Goal: Information Seeking & Learning: Compare options

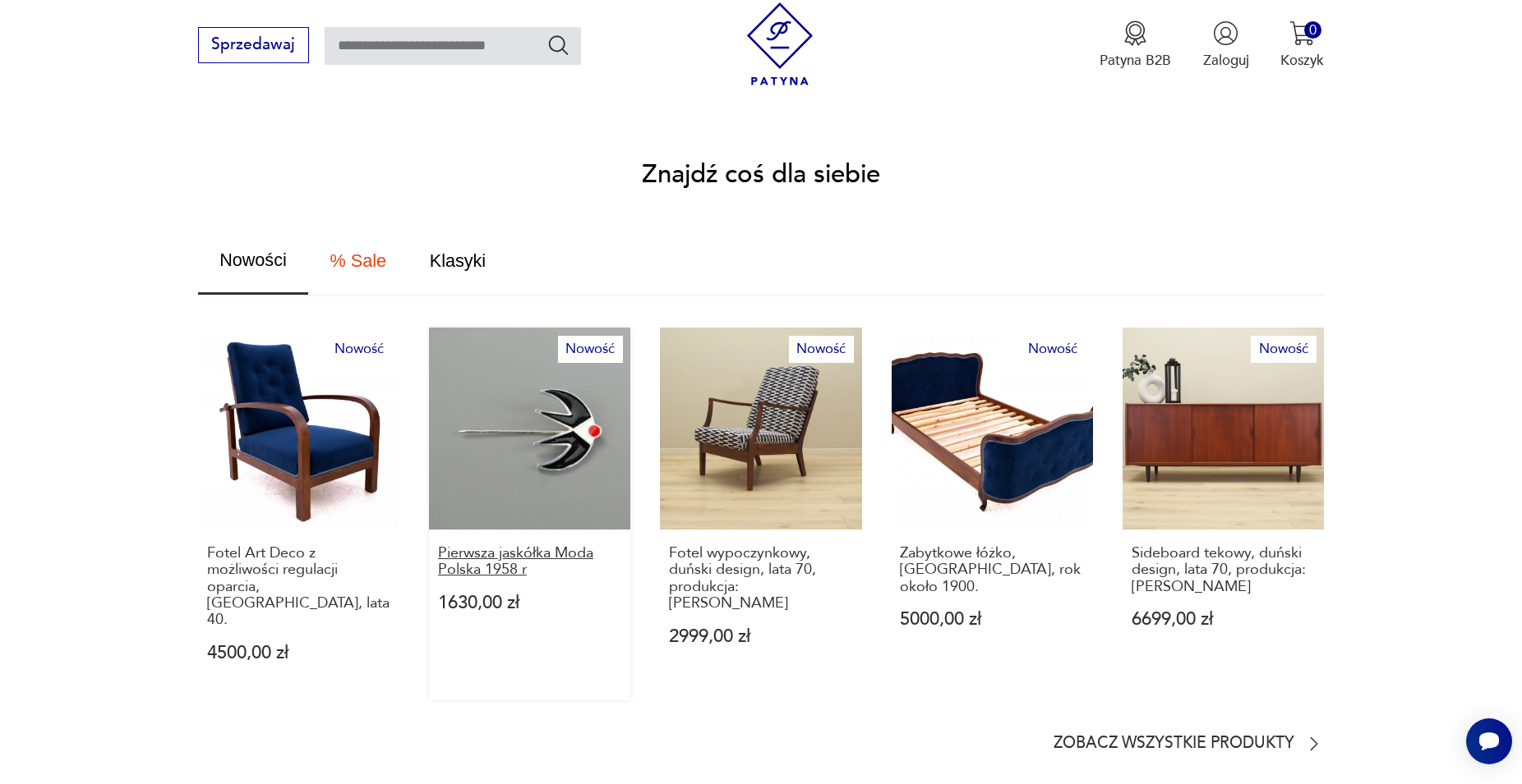
click at [488, 547] on p "Pierwsza jaskółka Moda Polska 1958 r" at bounding box center [530, 562] width 184 height 34
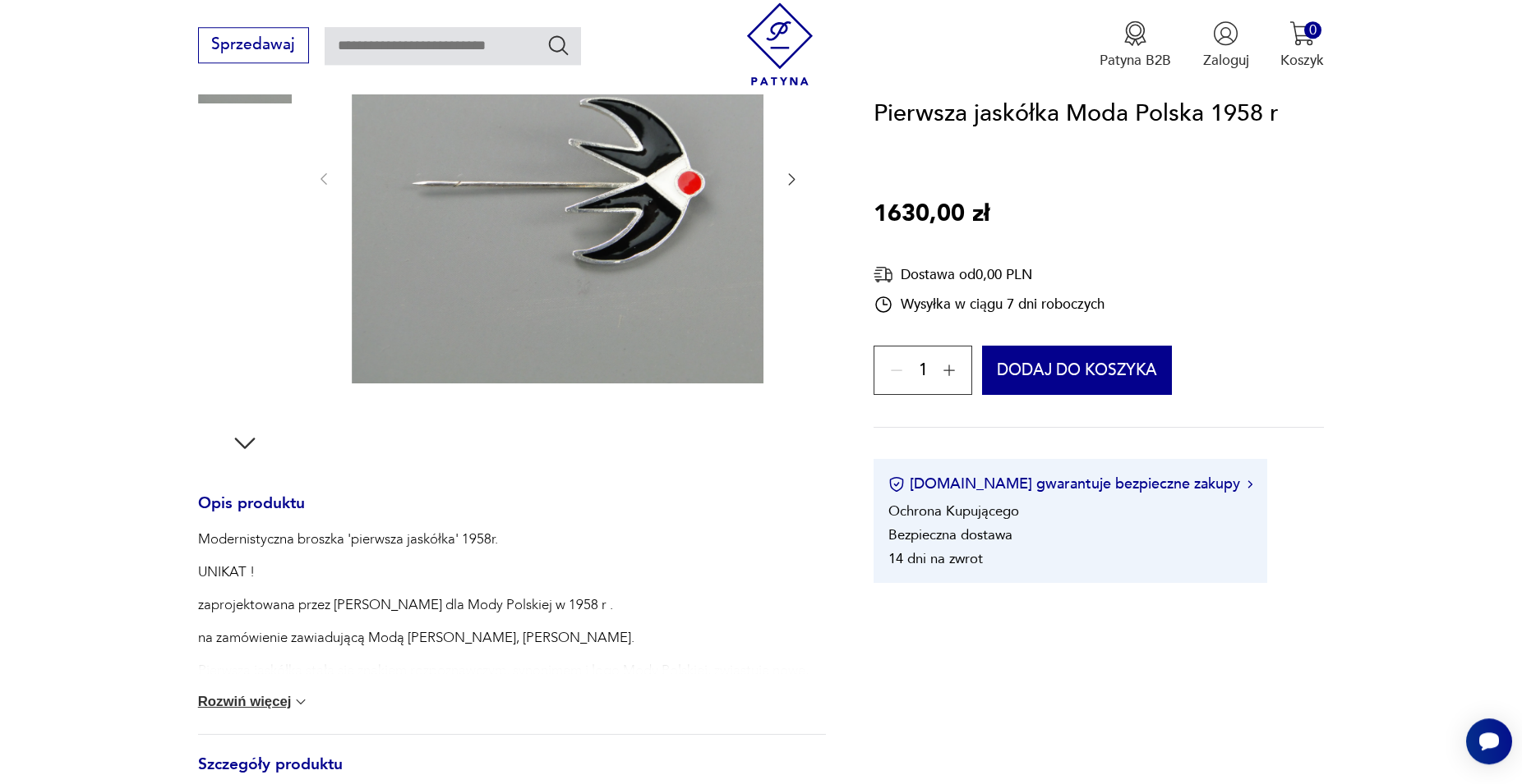
scroll to position [383, 0]
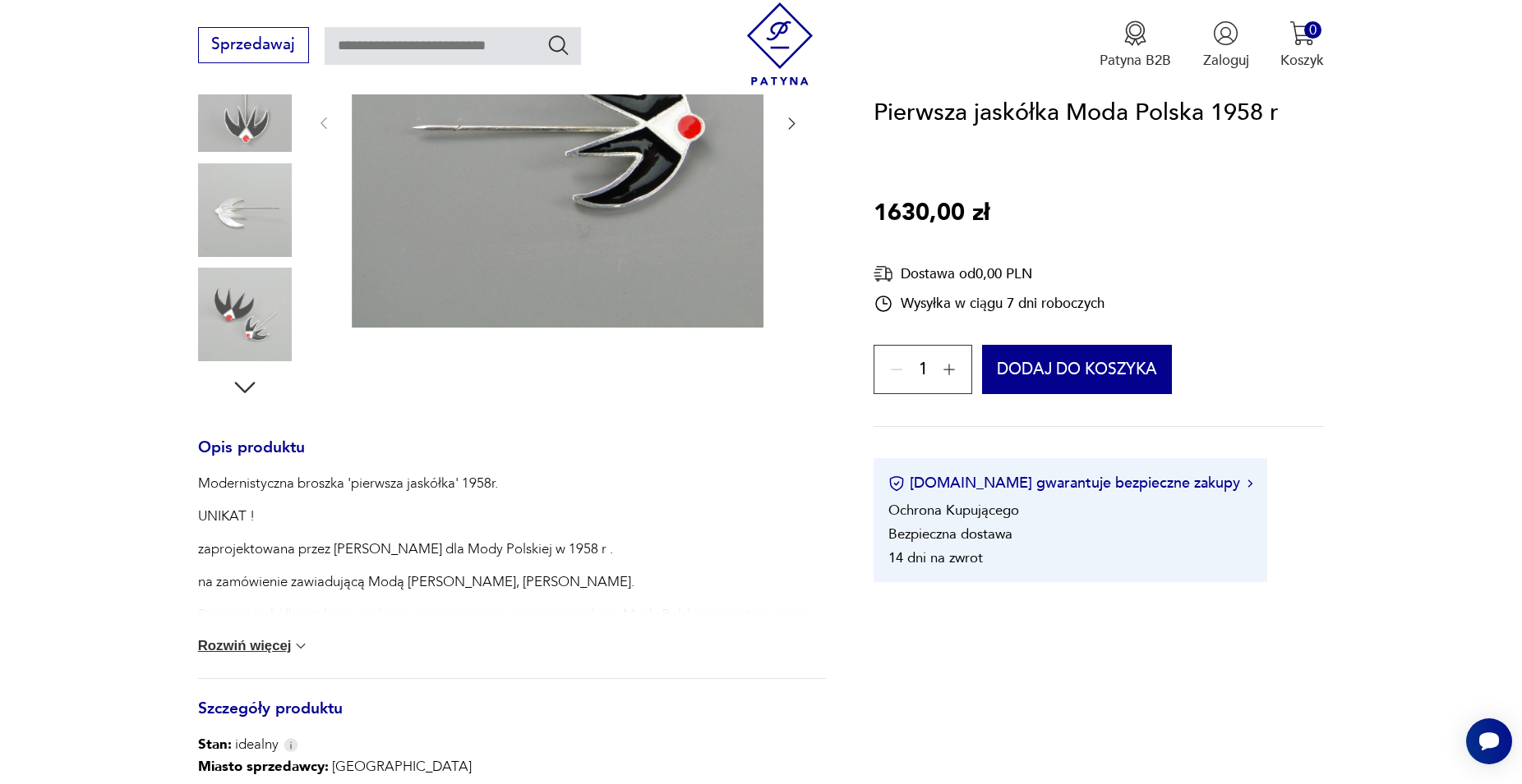
click at [264, 644] on button "Rozwiń więcej" at bounding box center [253, 646] width 112 height 16
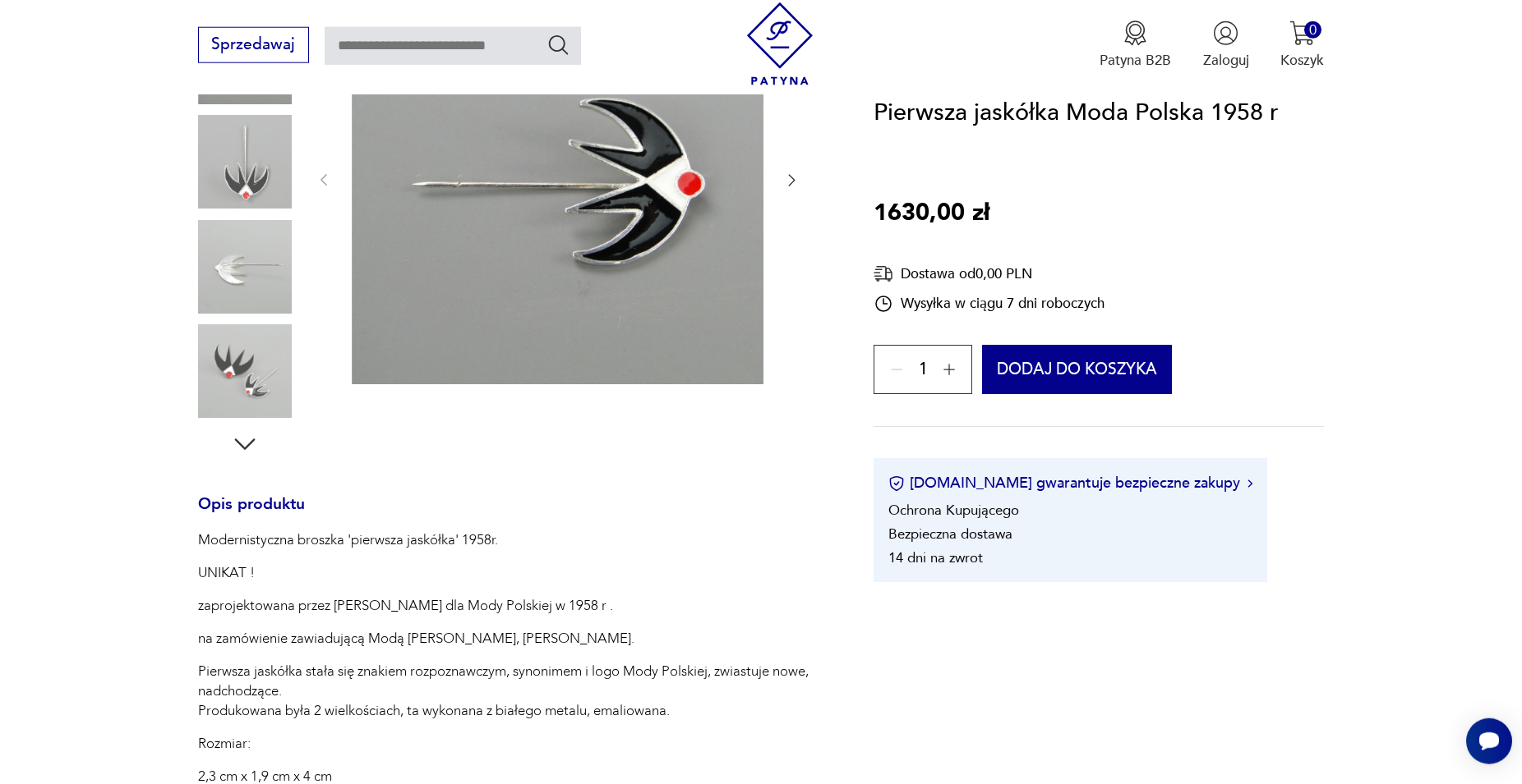
scroll to position [132, 0]
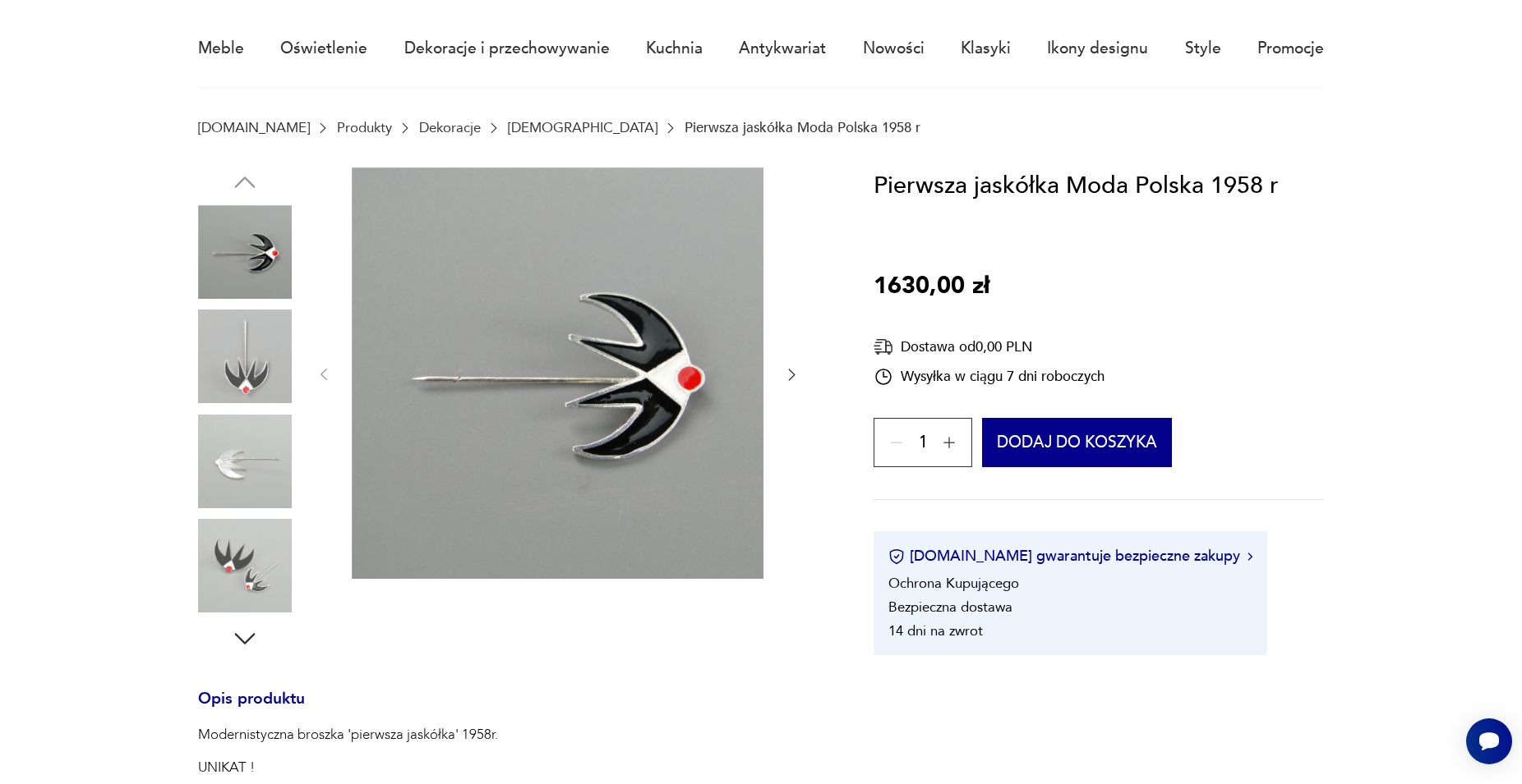
click at [229, 467] on img at bounding box center [245, 462] width 94 height 94
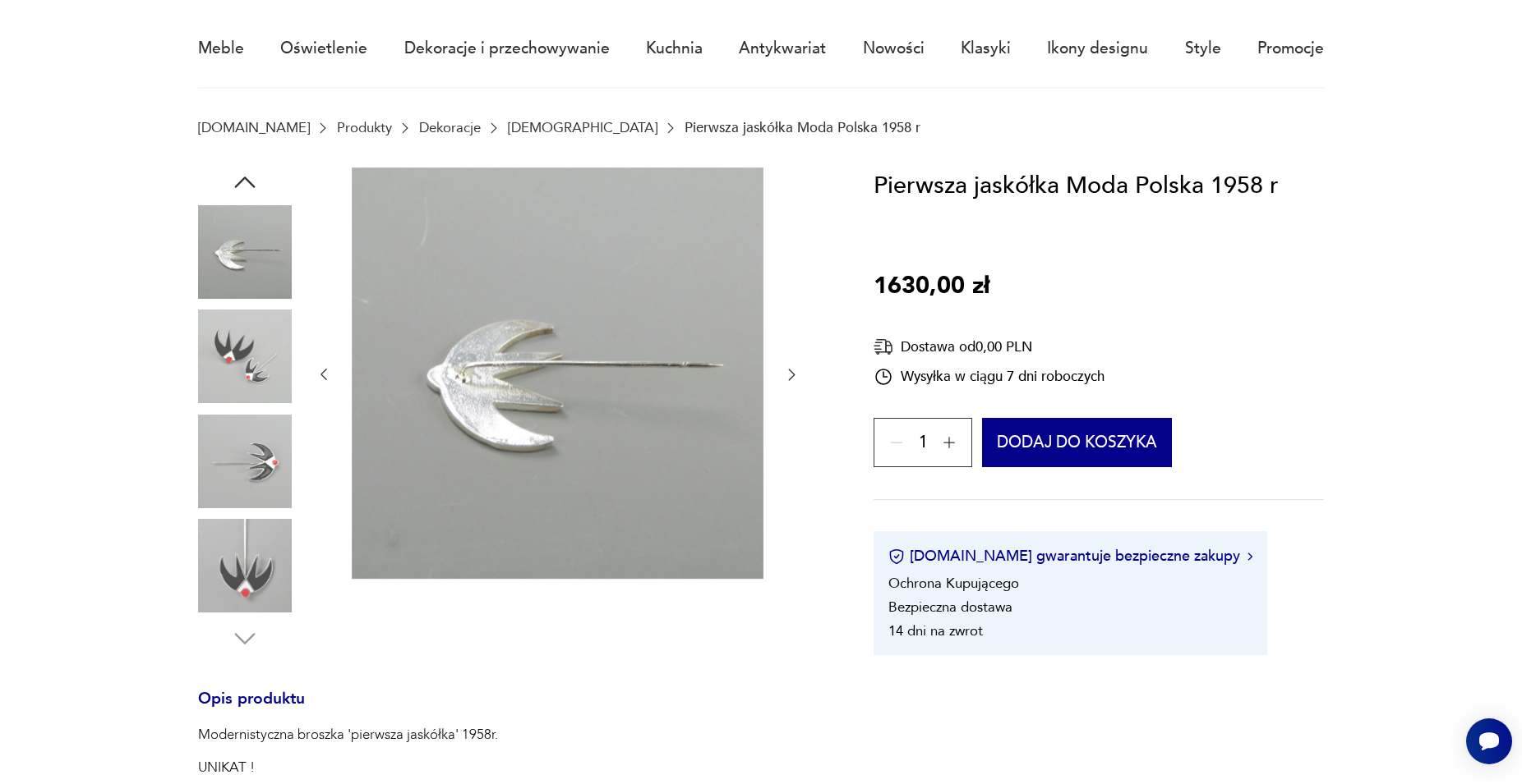
click at [248, 567] on img at bounding box center [245, 566] width 94 height 94
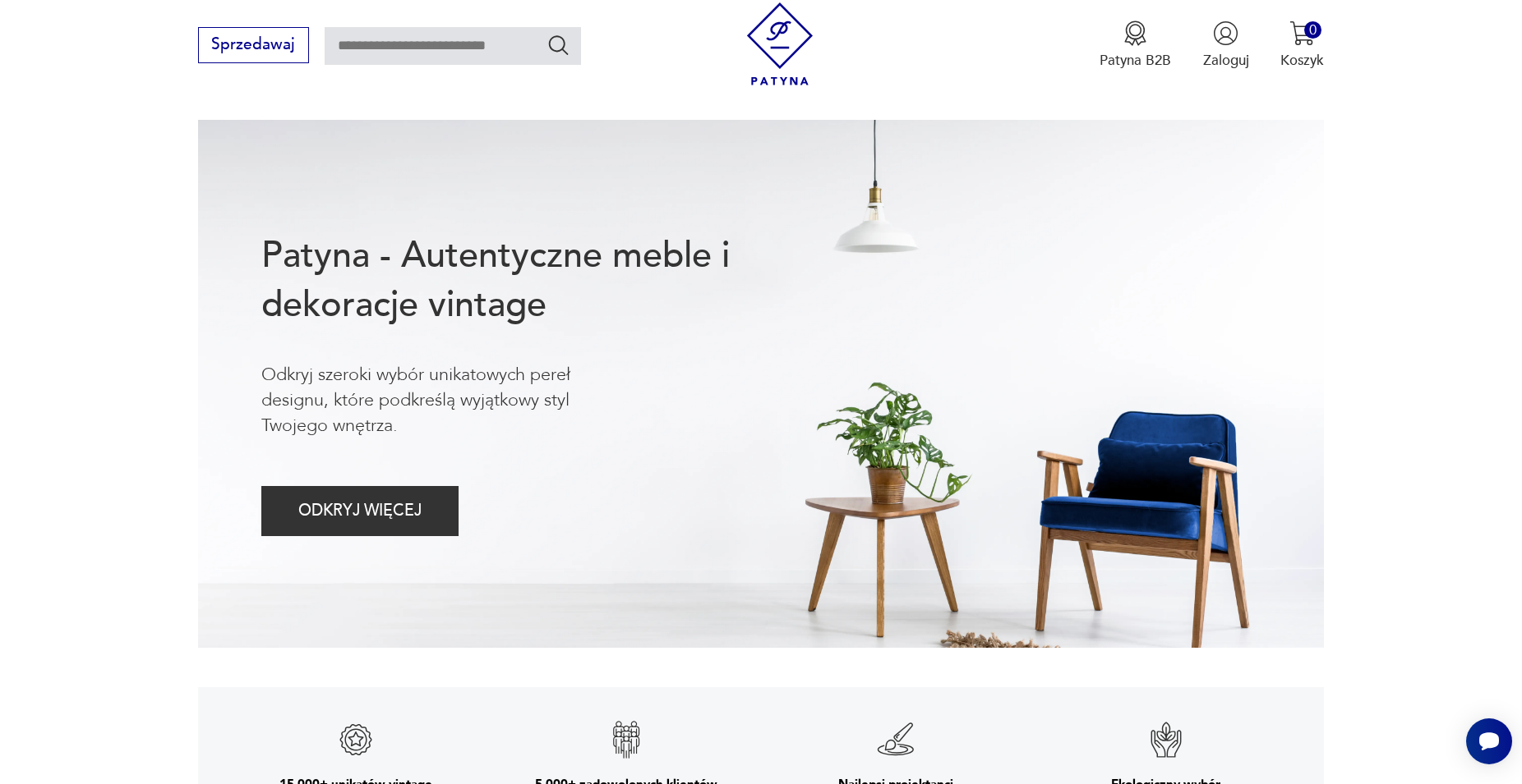
scroll to position [873, 0]
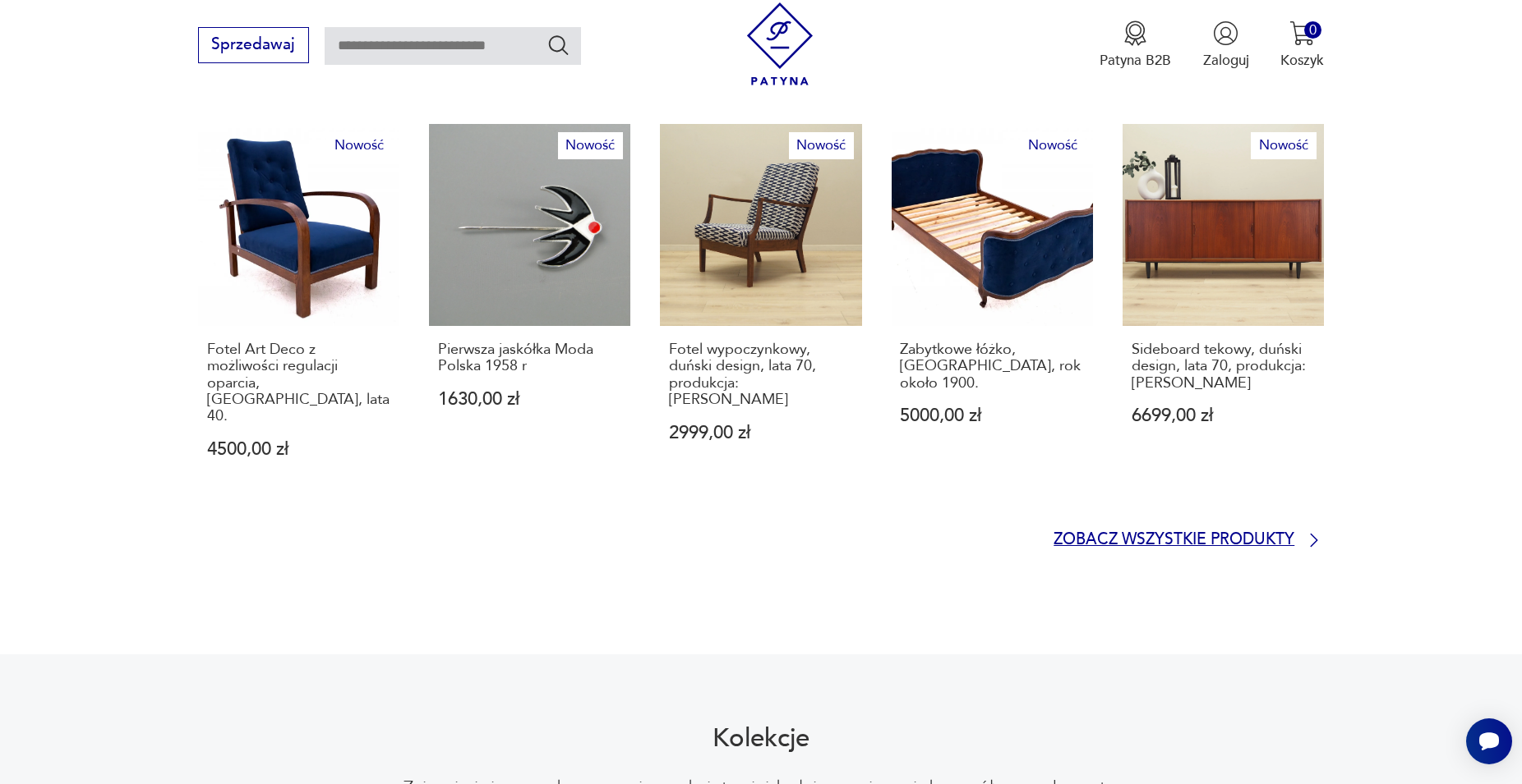
click at [1129, 533] on p "Zobacz wszystkie produkty" at bounding box center [1174, 539] width 240 height 13
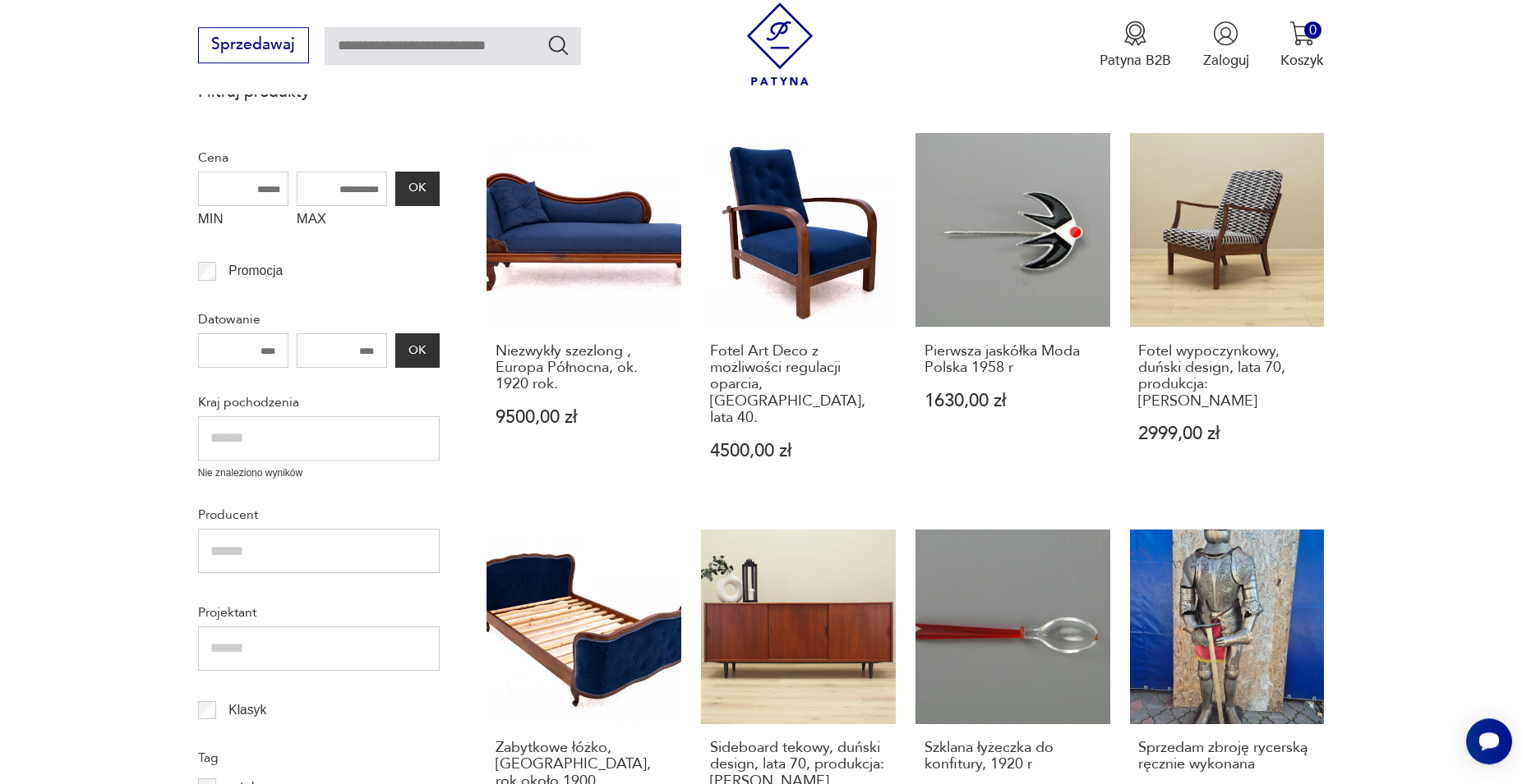
scroll to position [532, 0]
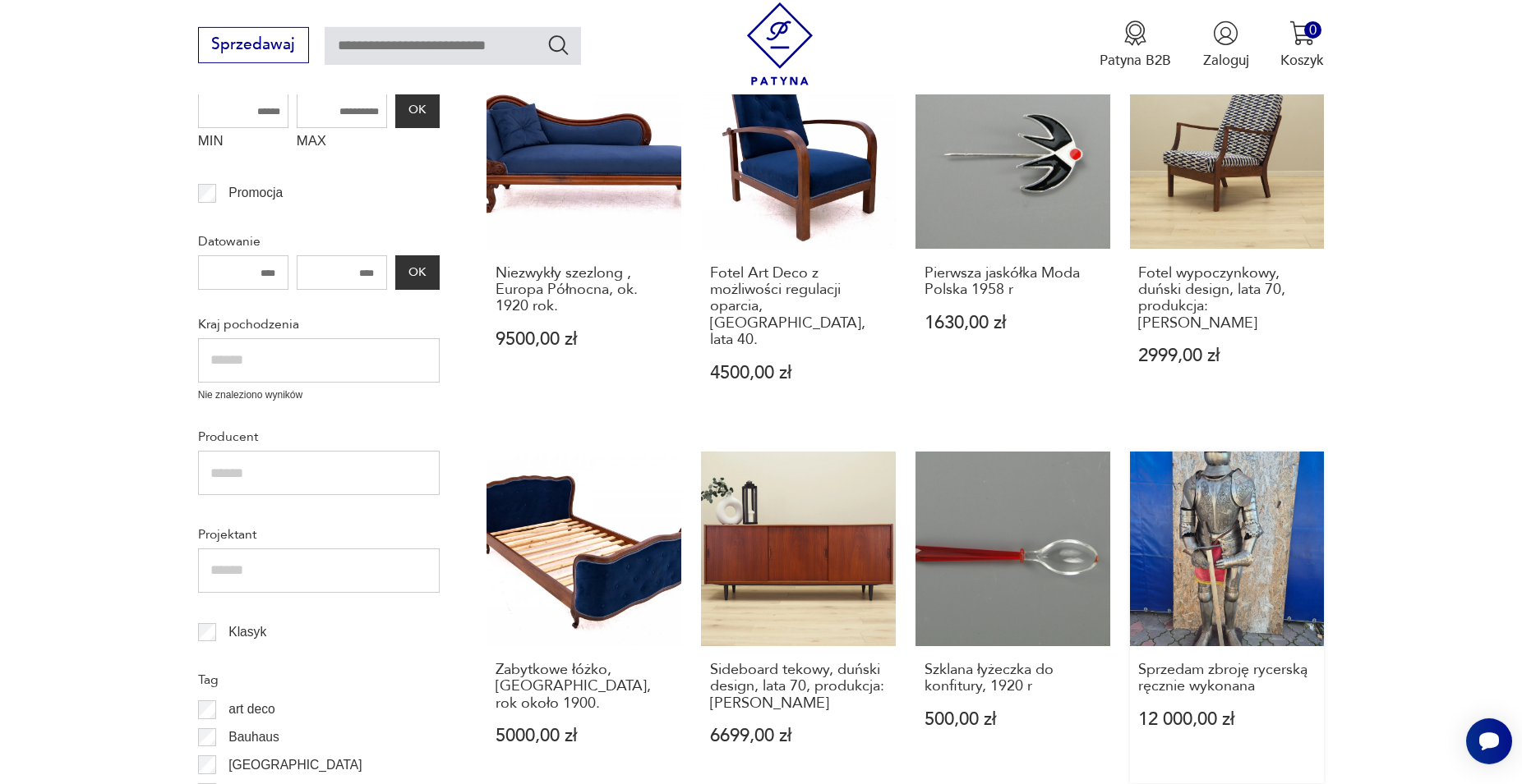
click at [1191, 522] on link "Sprzedam zbroję rycerską ręcznie wykonana 12 000,00 zł" at bounding box center [1227, 617] width 194 height 331
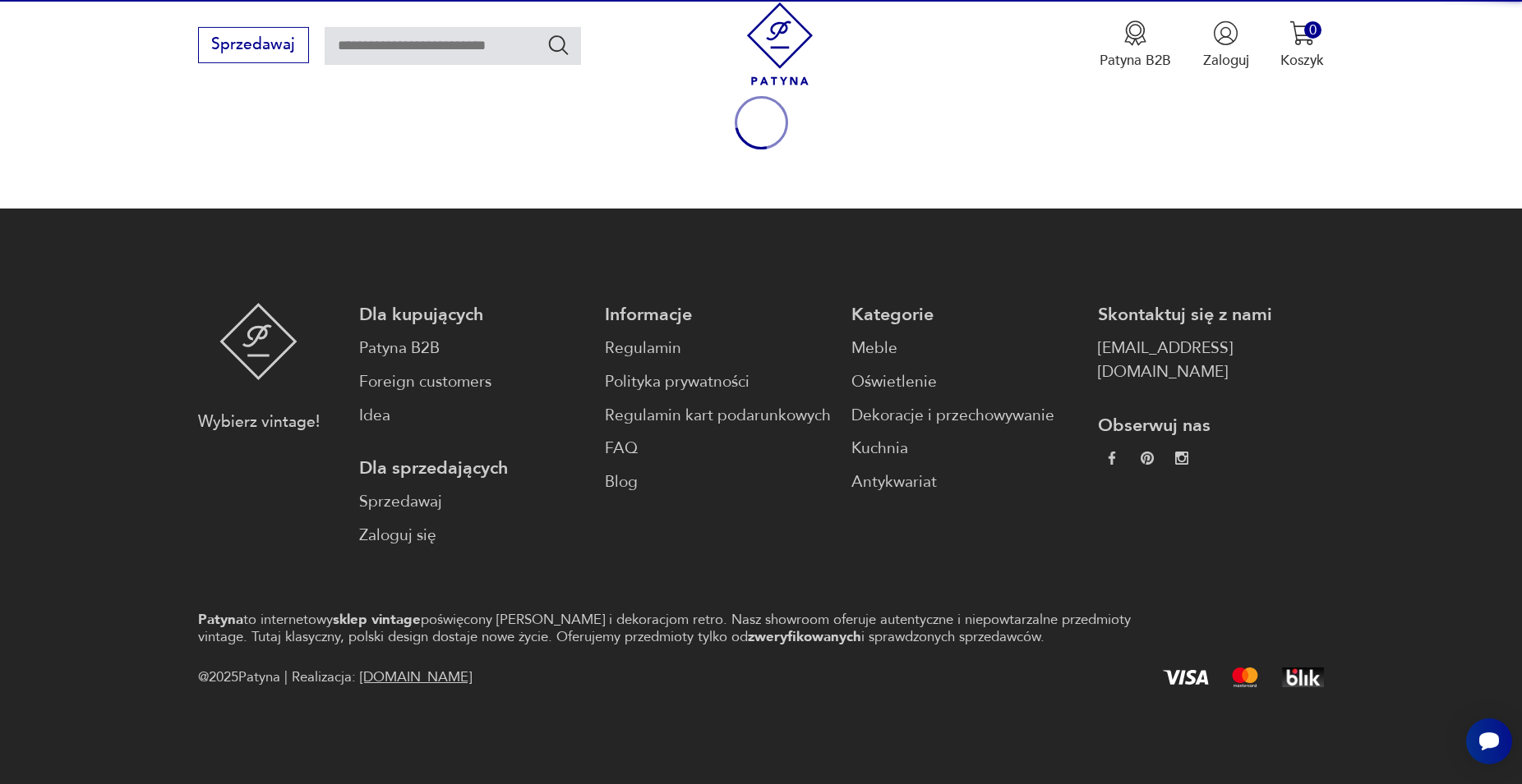
scroll to position [216, 0]
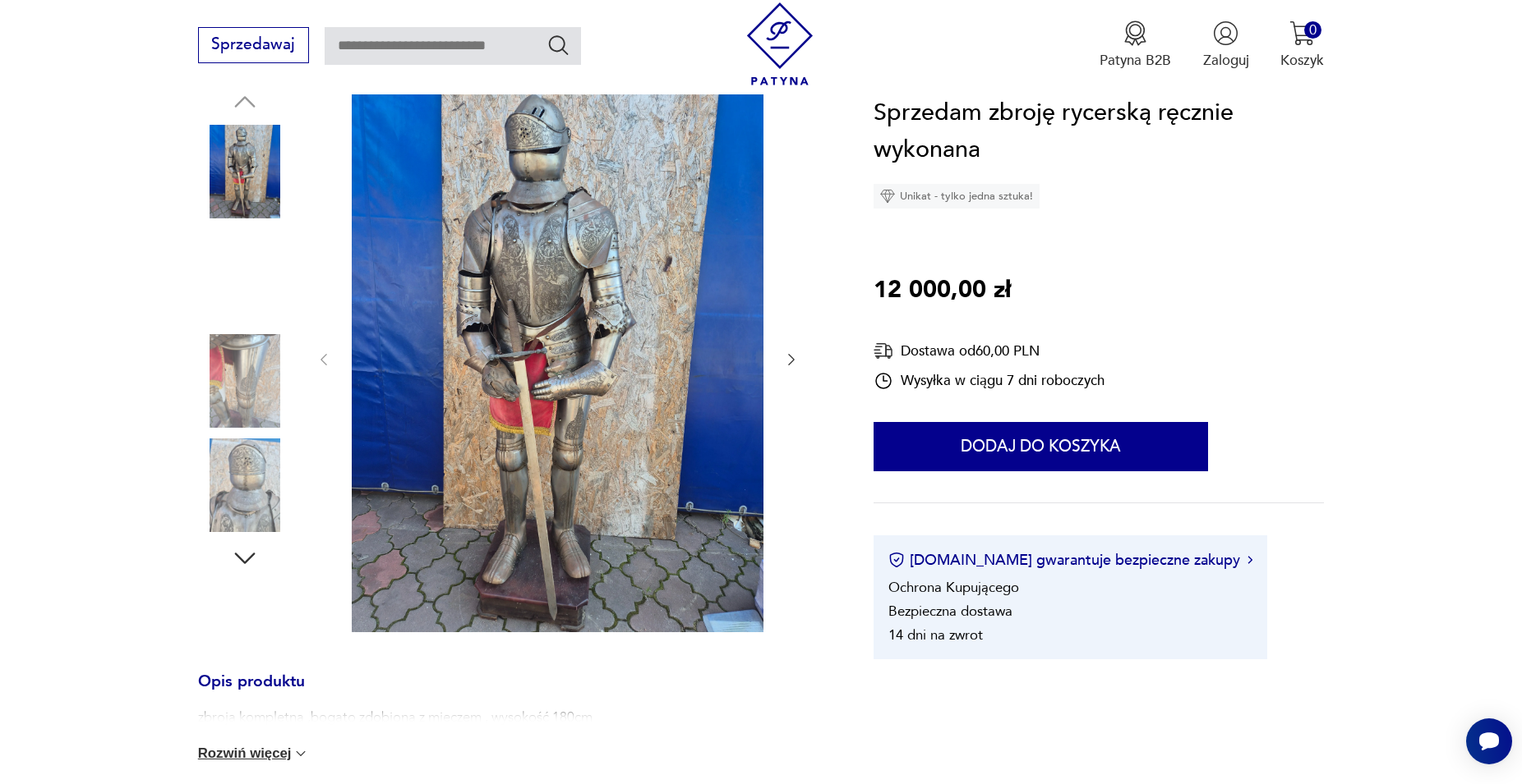
click at [259, 378] on img at bounding box center [245, 381] width 94 height 94
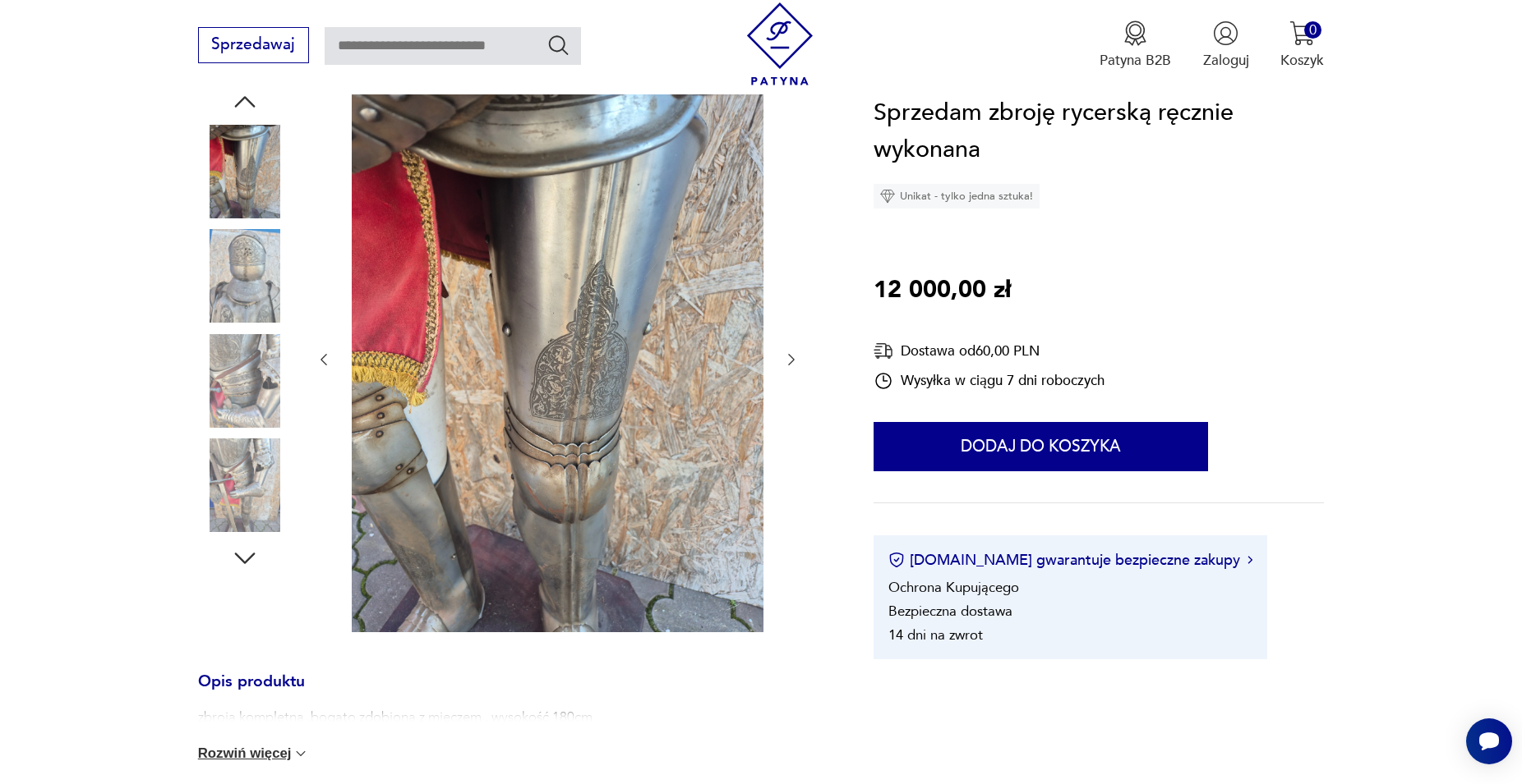
click at [235, 403] on img at bounding box center [245, 381] width 94 height 94
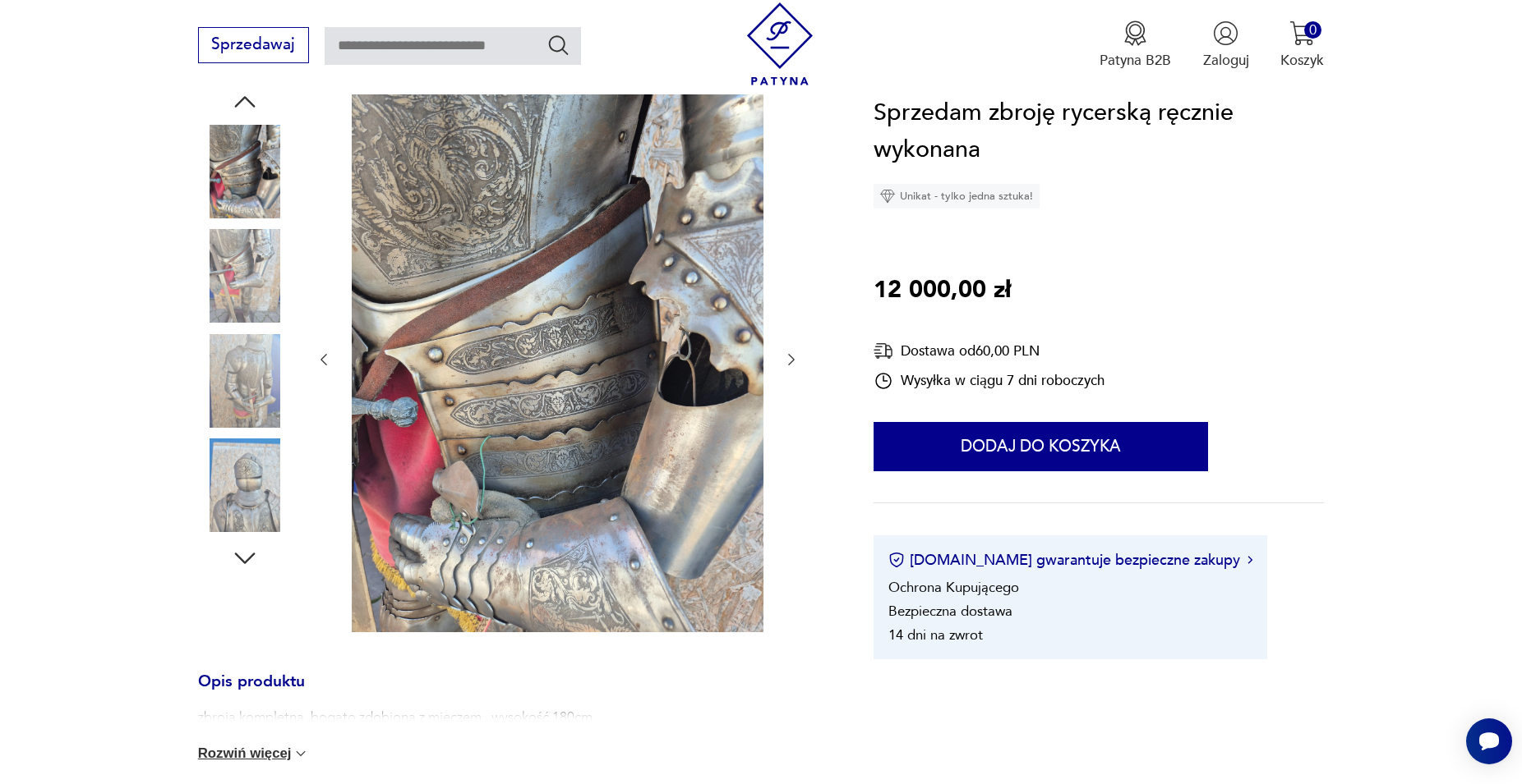
click at [247, 484] on img at bounding box center [245, 486] width 94 height 94
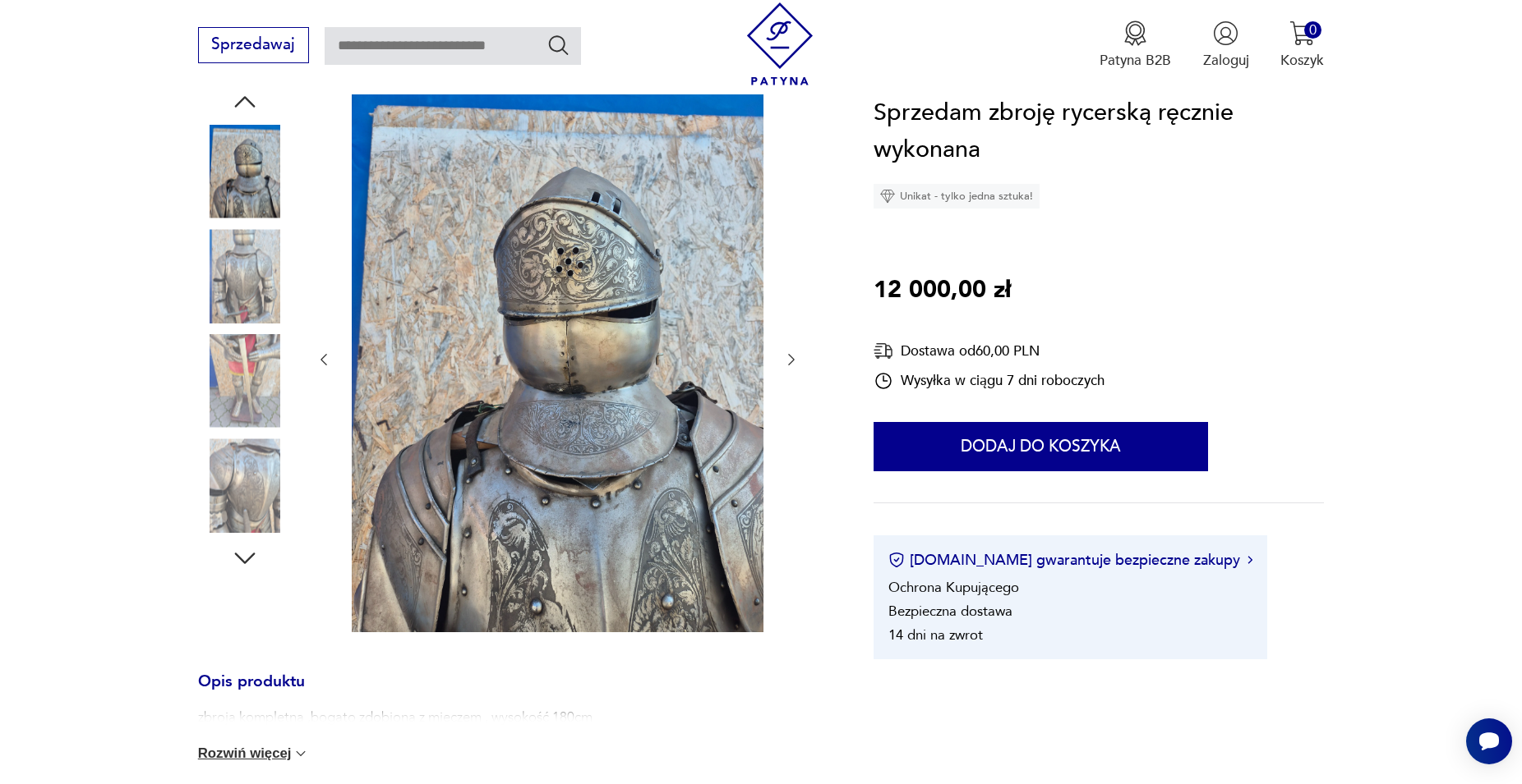
click at [253, 557] on icon "button" at bounding box center [245, 558] width 30 height 30
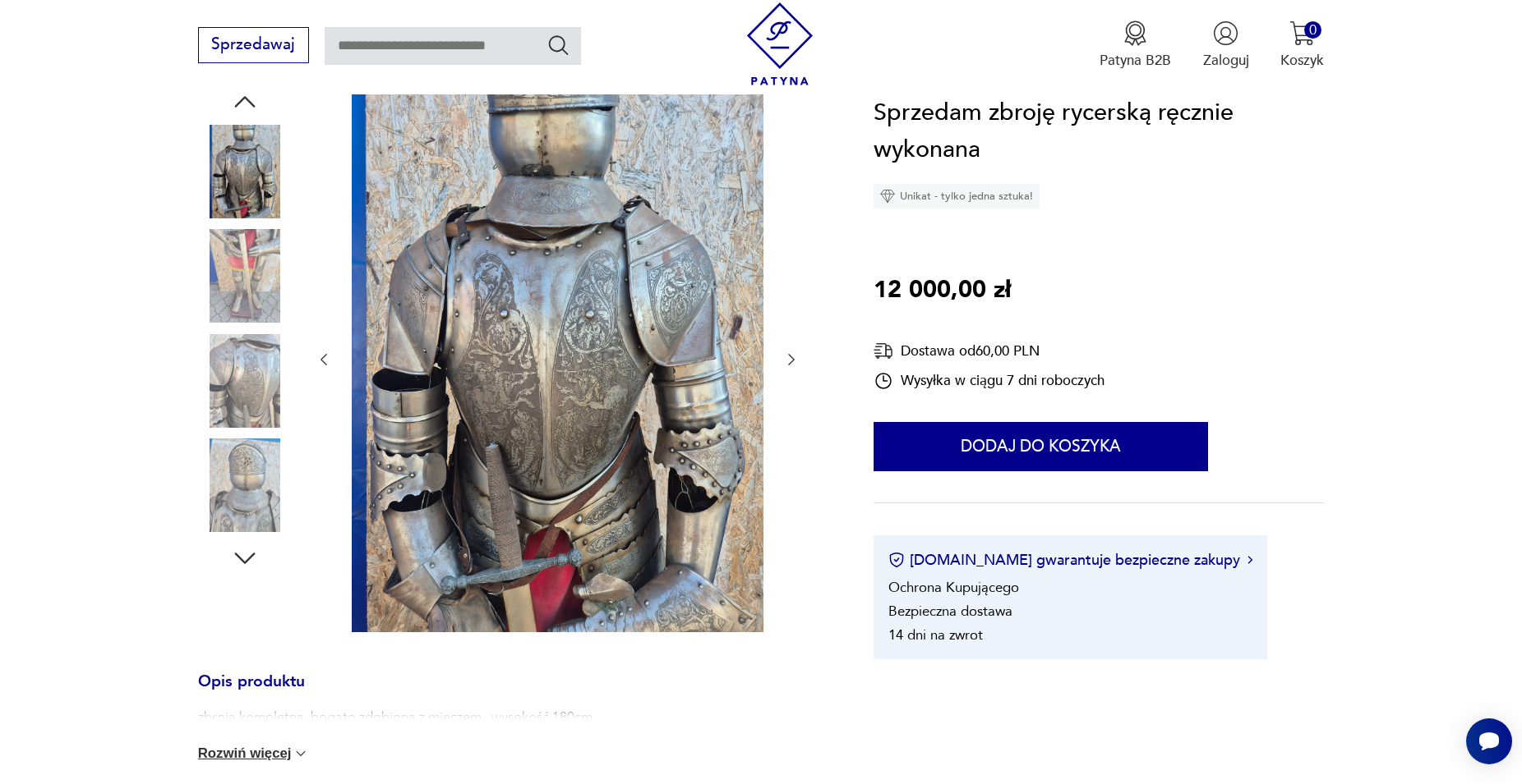
click at [253, 557] on icon "button" at bounding box center [245, 558] width 30 height 30
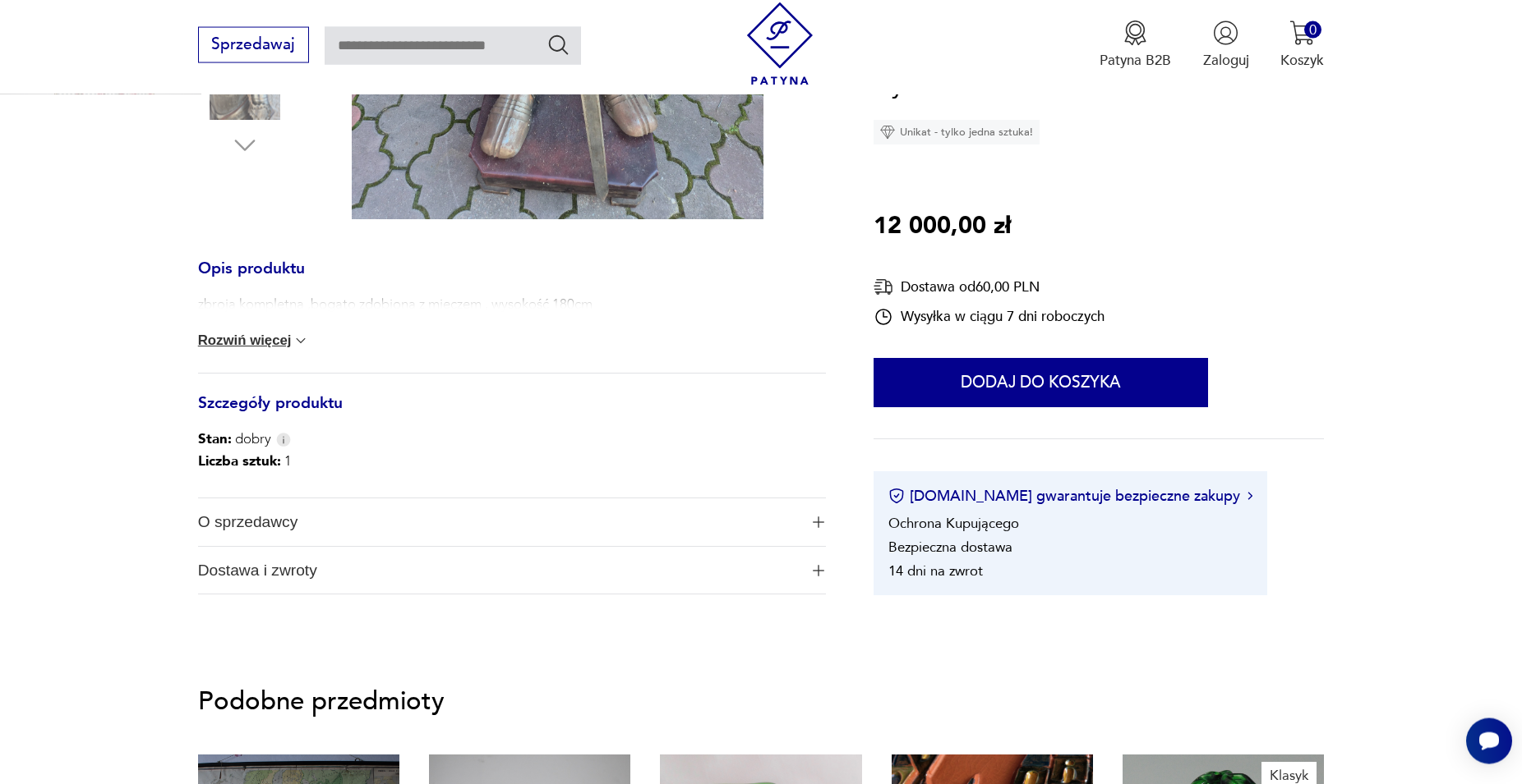
scroll to position [635, 0]
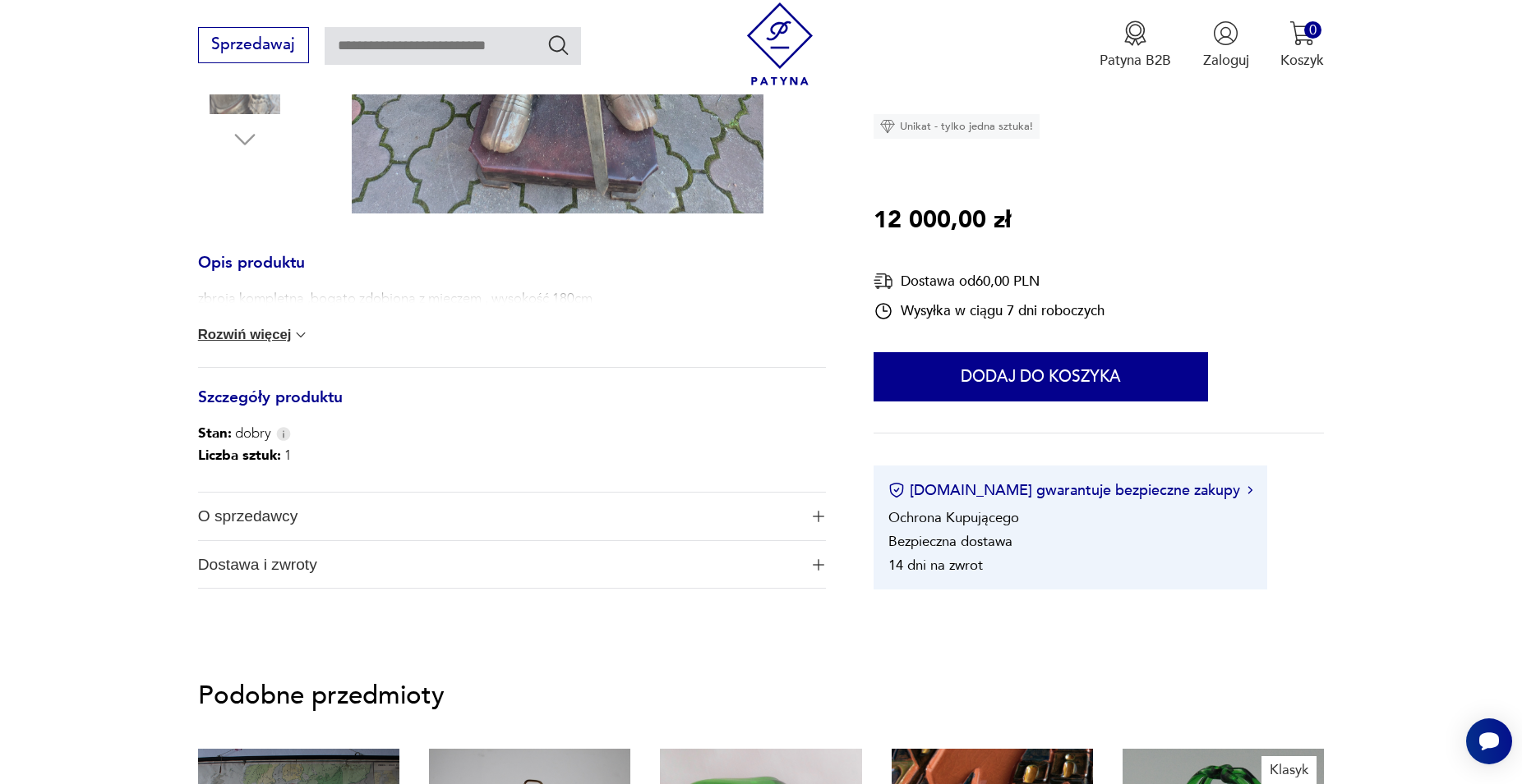
click at [265, 343] on button "Rozwiń więcej" at bounding box center [253, 335] width 112 height 16
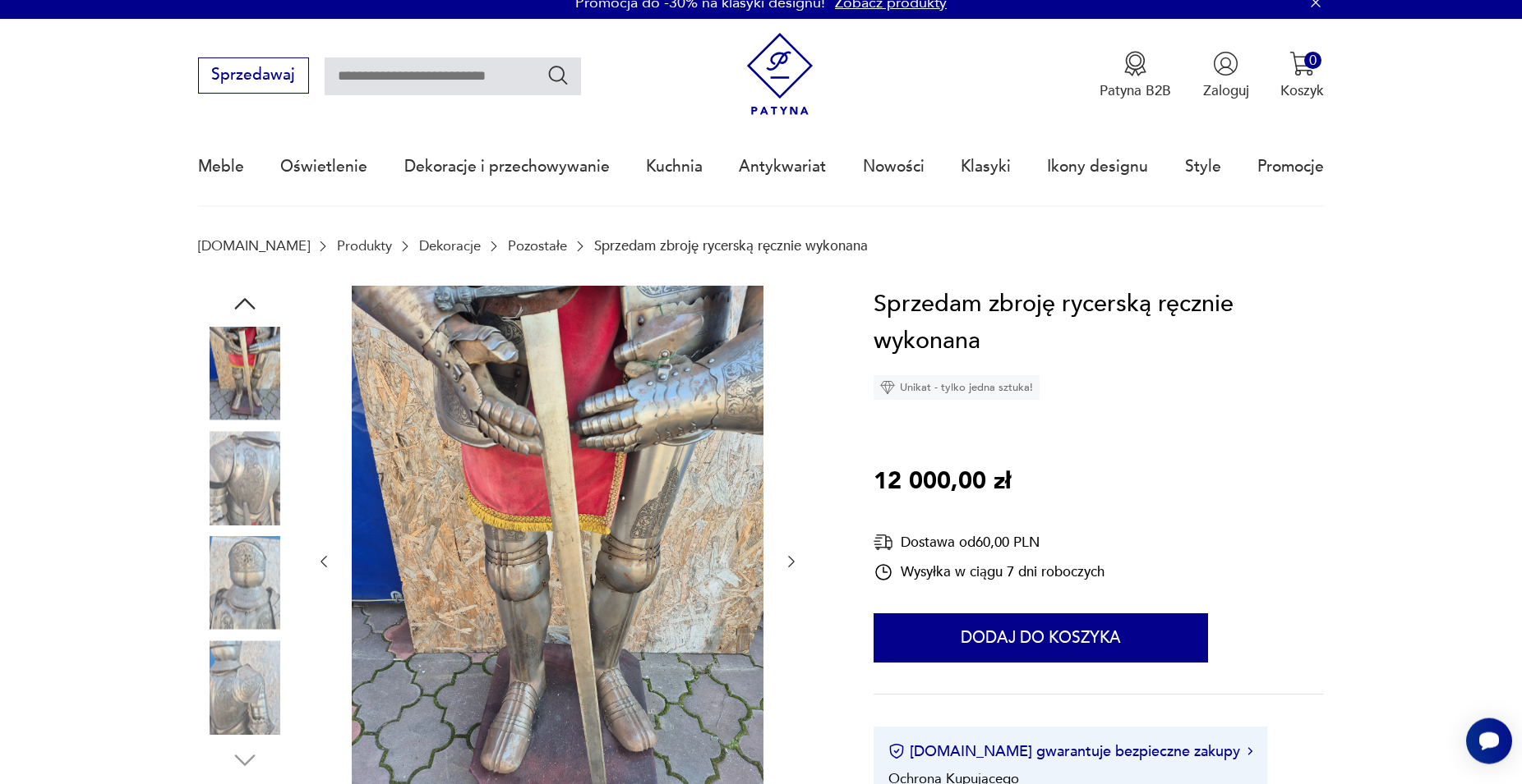
scroll to position [0, 0]
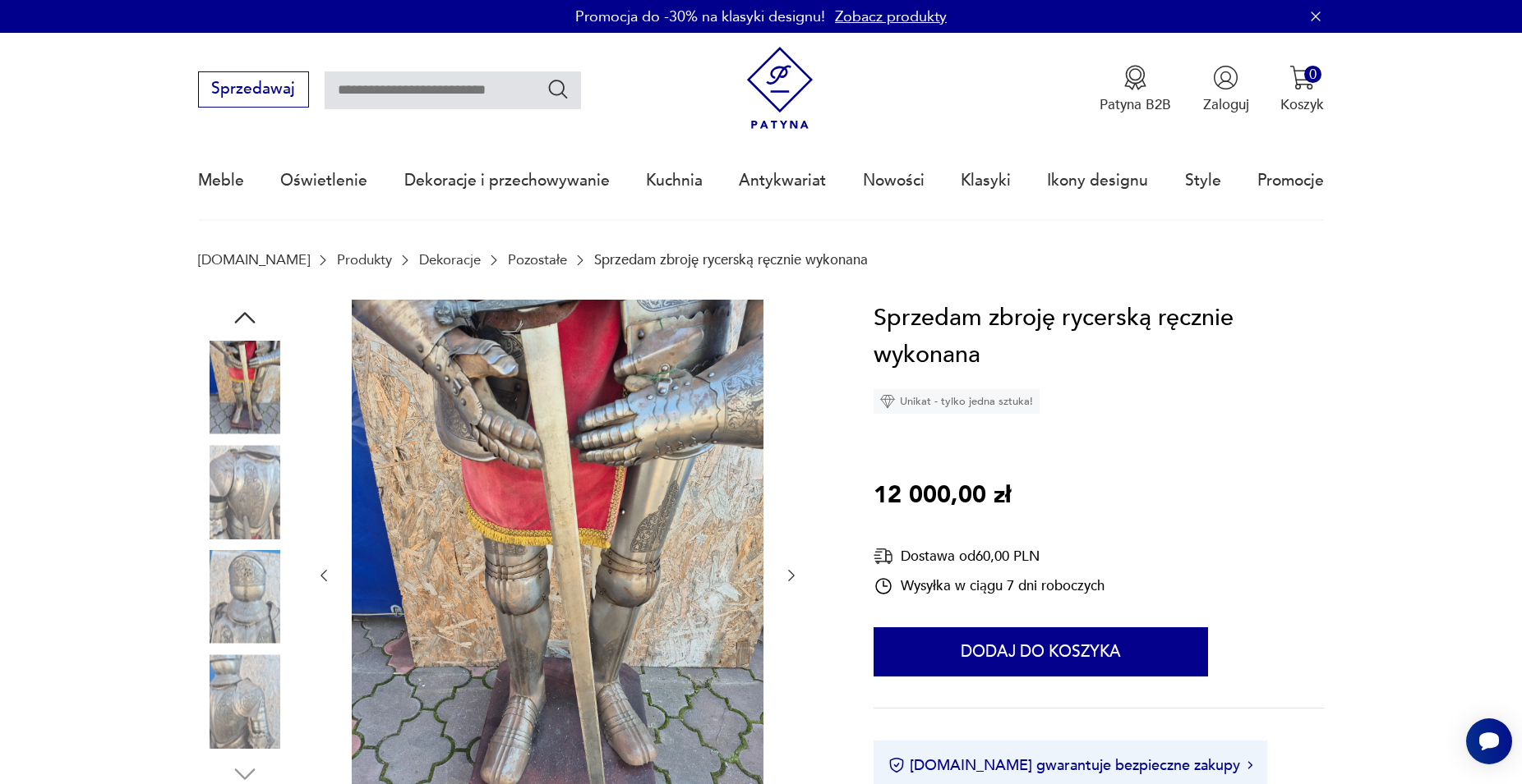
click at [246, 314] on icon "button" at bounding box center [245, 317] width 20 height 11
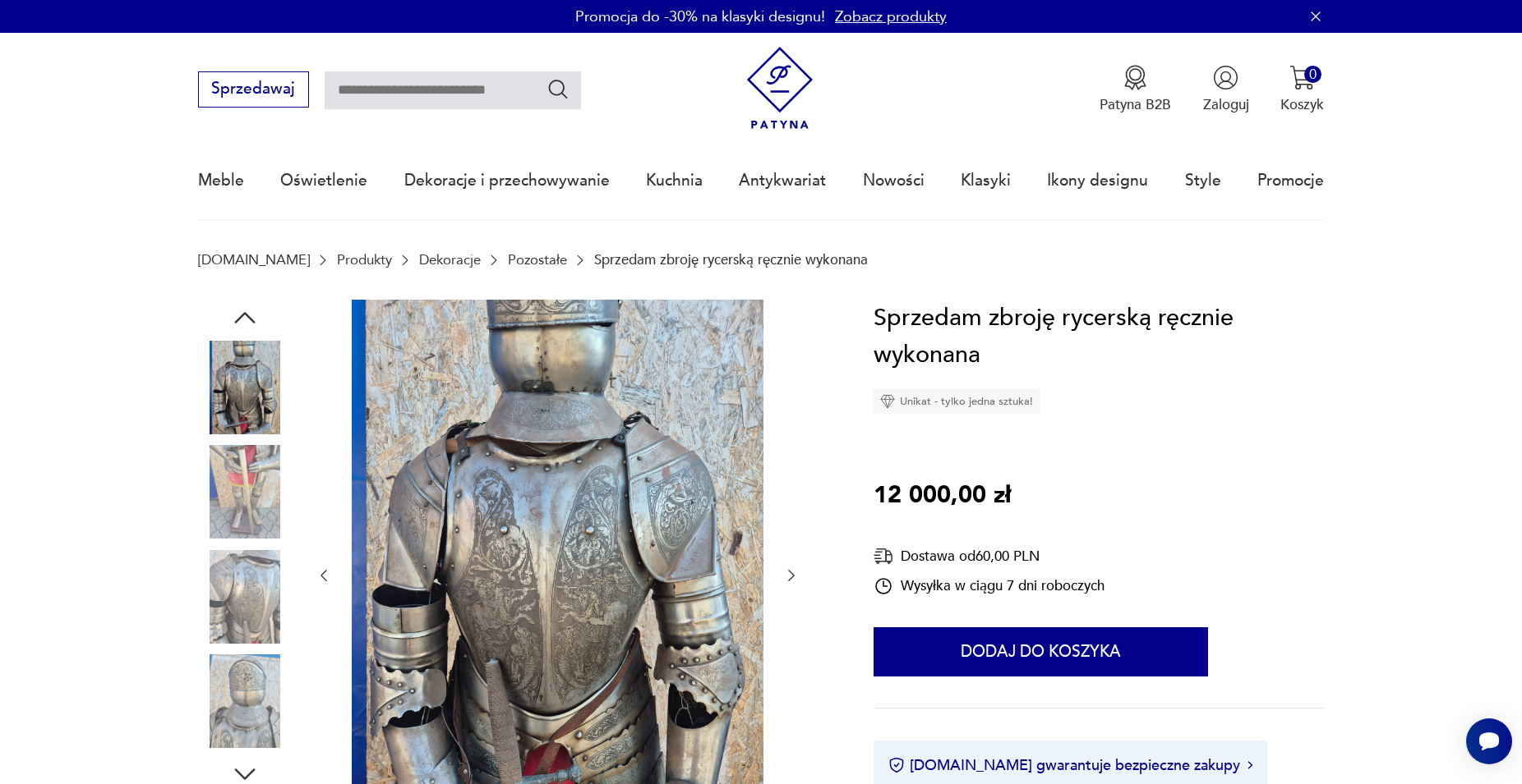
click at [246, 314] on icon "button" at bounding box center [245, 317] width 20 height 11
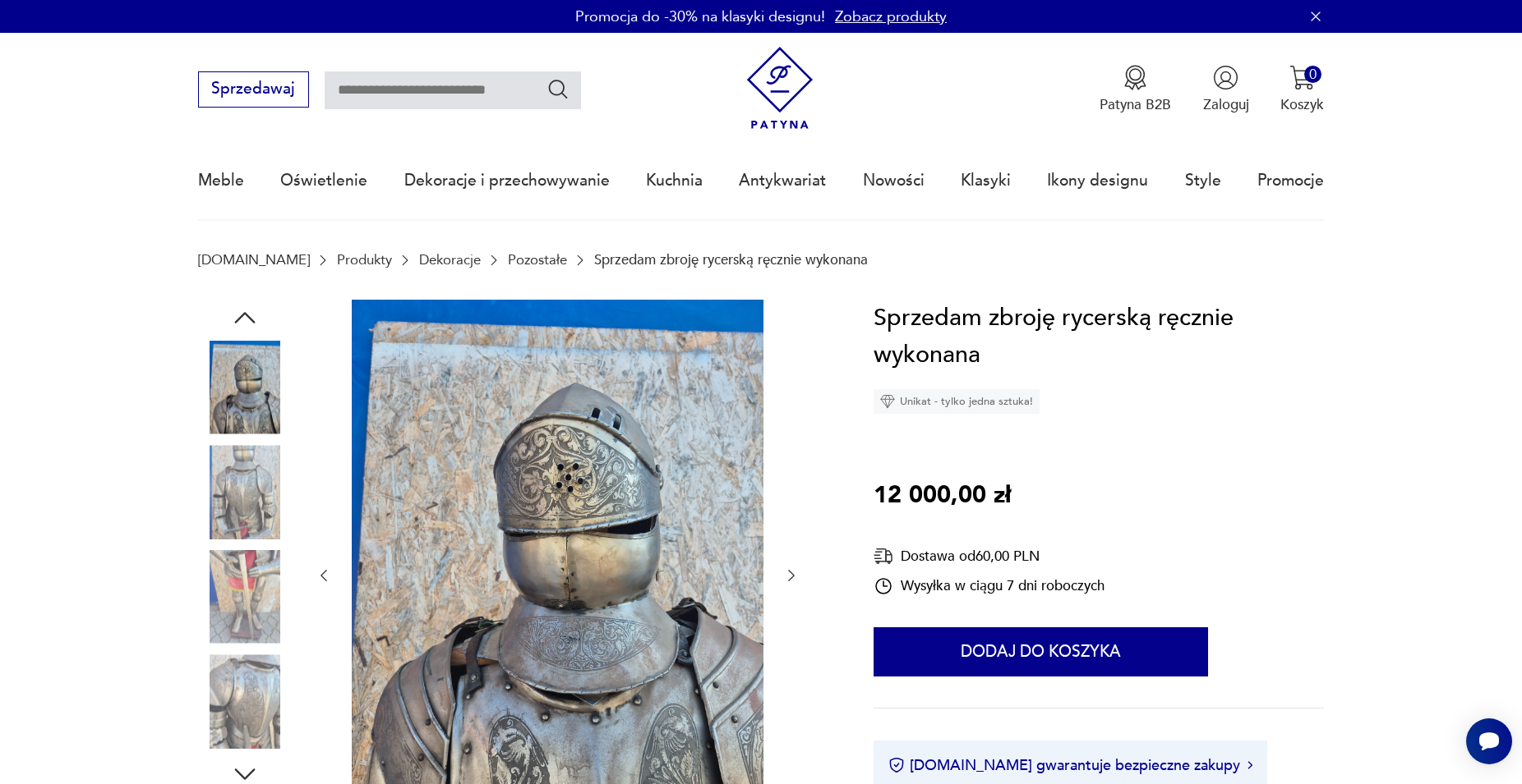
click at [243, 314] on icon "button" at bounding box center [245, 317] width 20 height 11
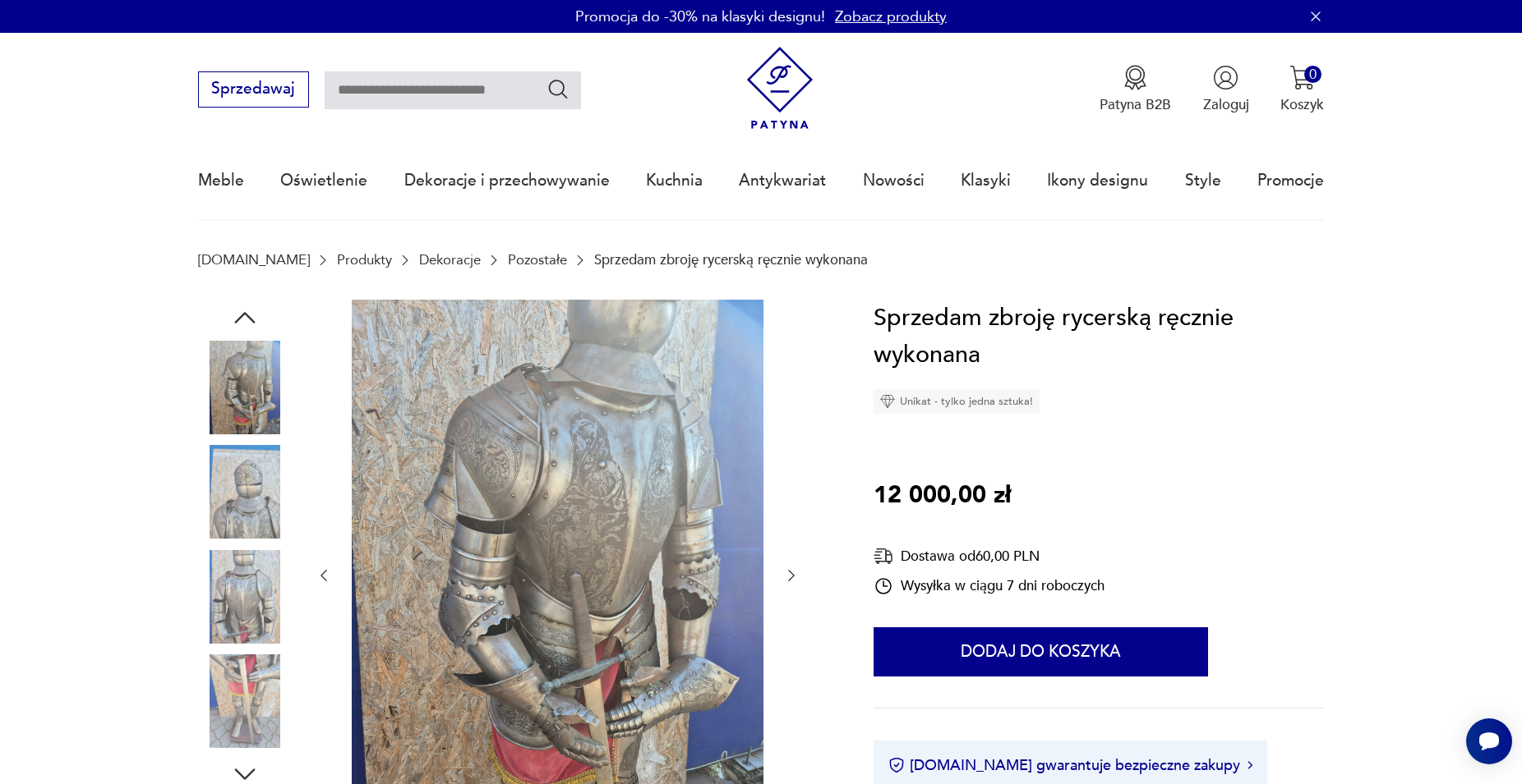
click at [242, 314] on icon "button" at bounding box center [245, 317] width 20 height 11
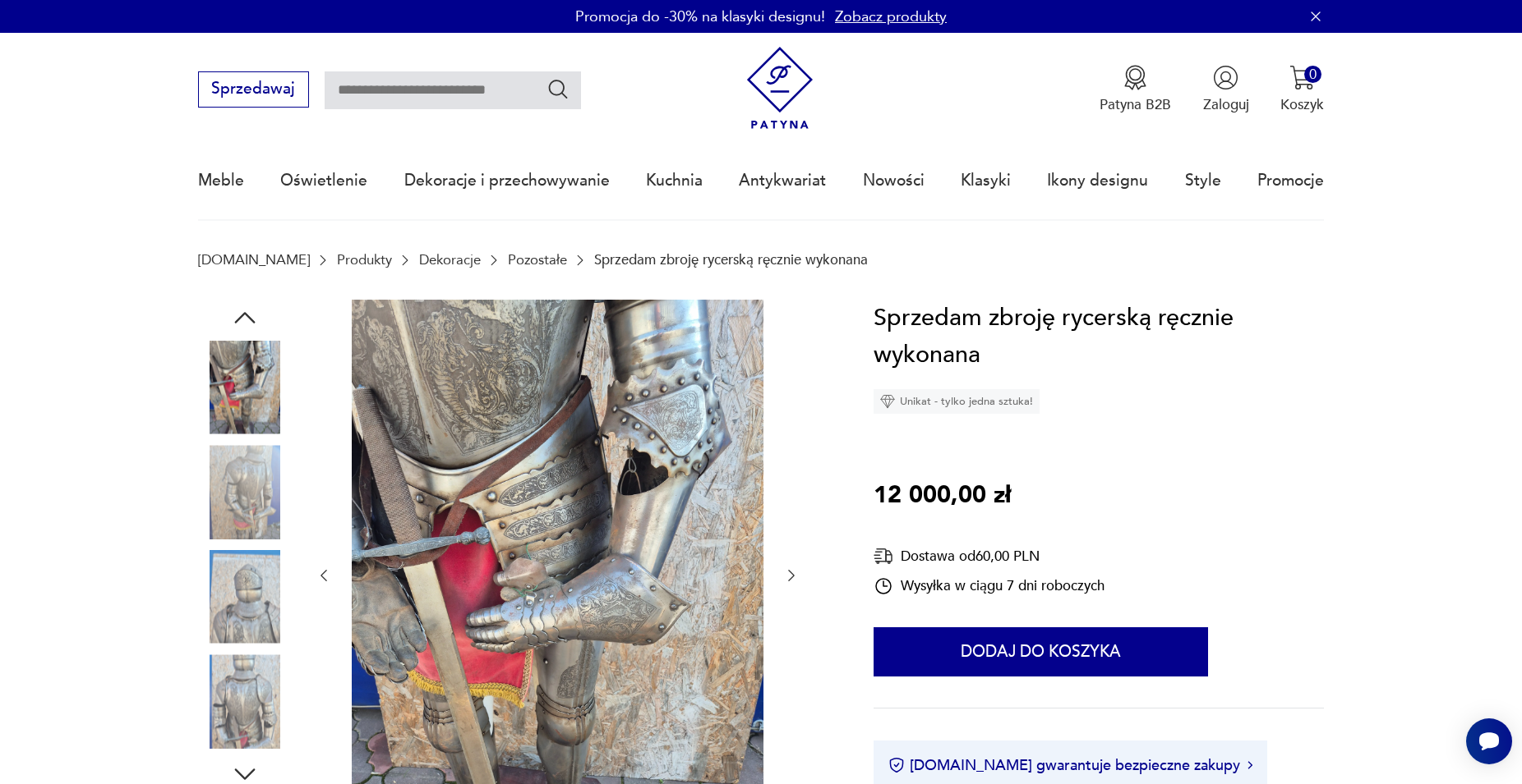
click at [242, 315] on icon "button" at bounding box center [245, 317] width 20 height 11
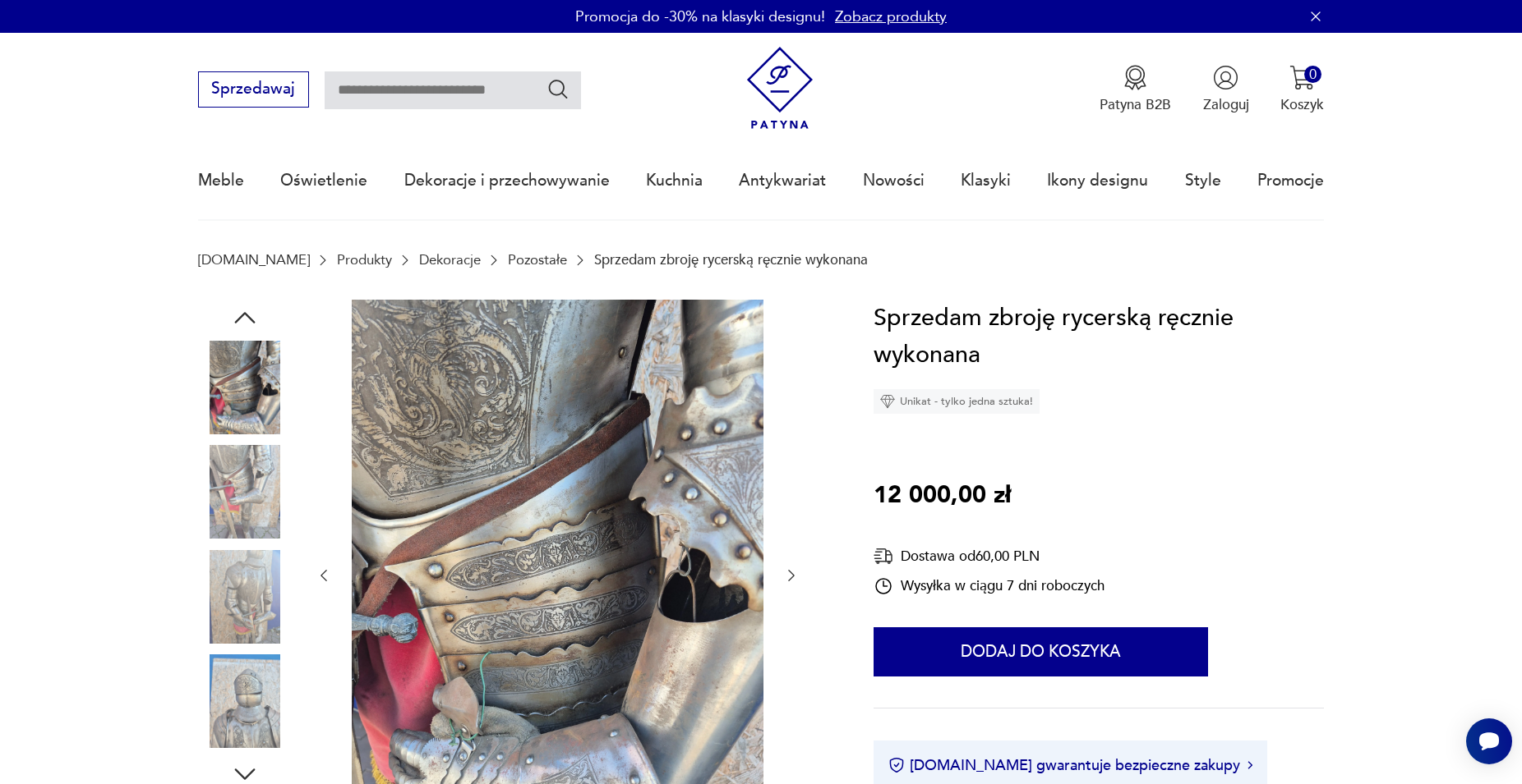
click at [242, 315] on icon "button" at bounding box center [245, 317] width 20 height 11
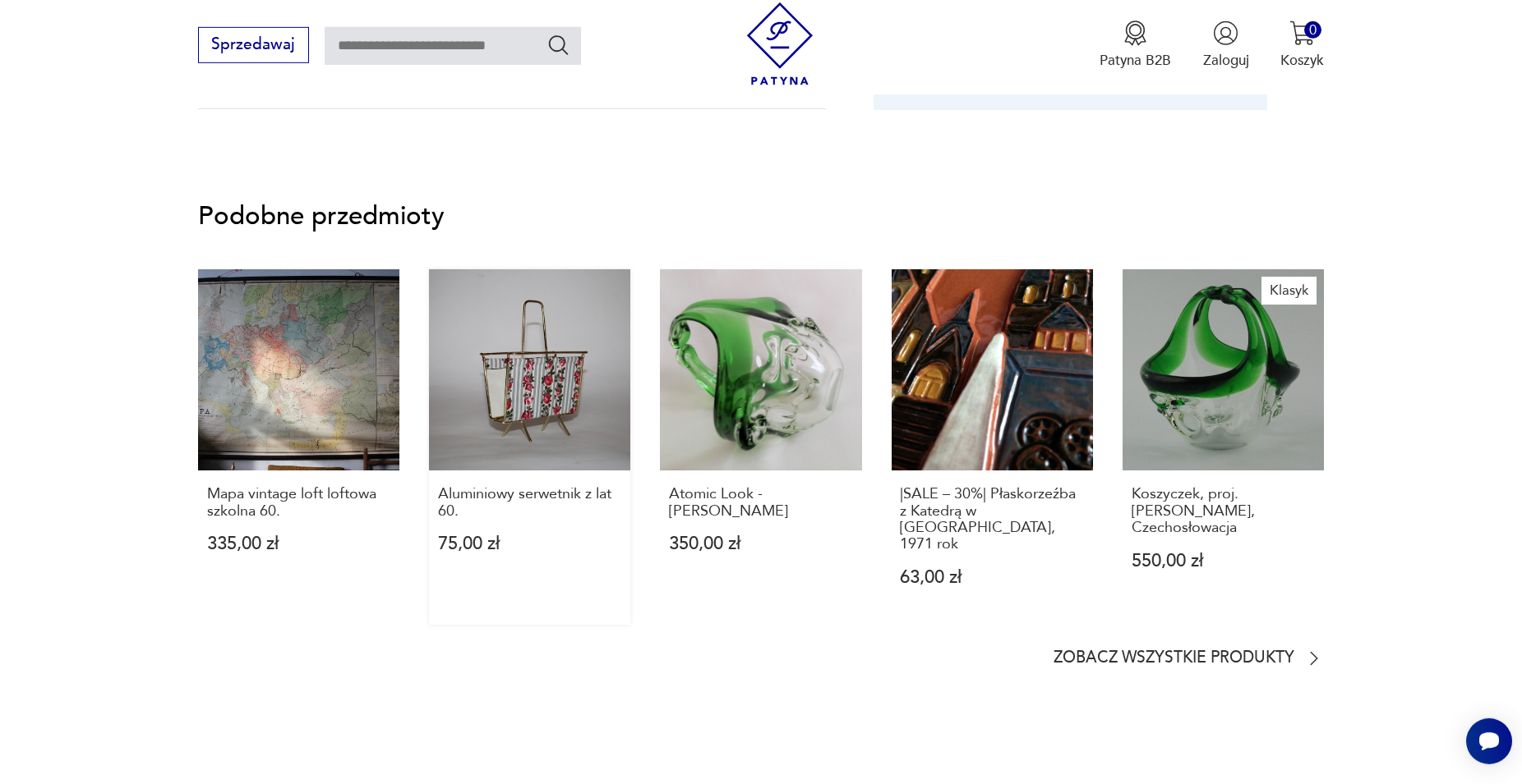
scroll to position [1089, 0]
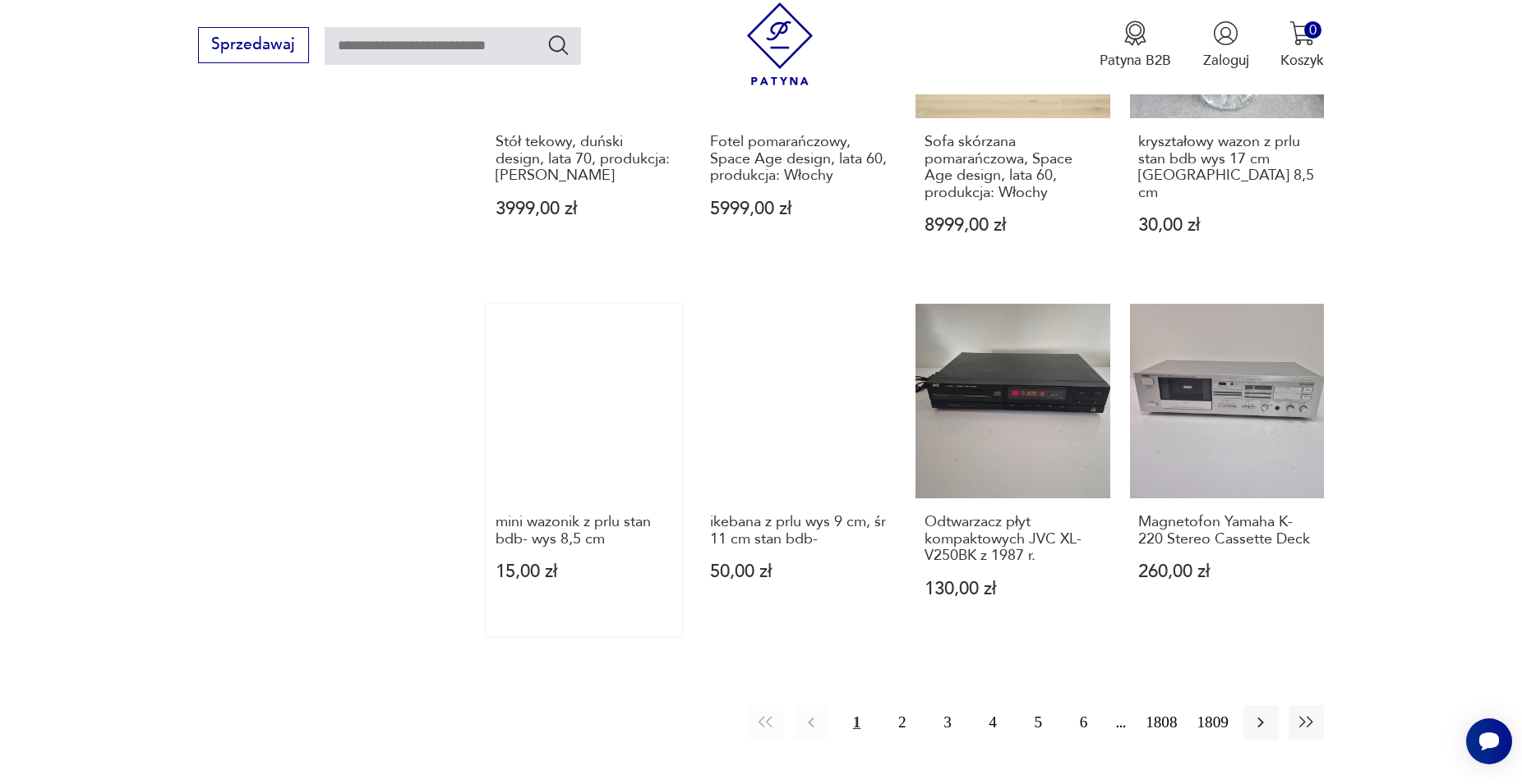
scroll to position [1473, 0]
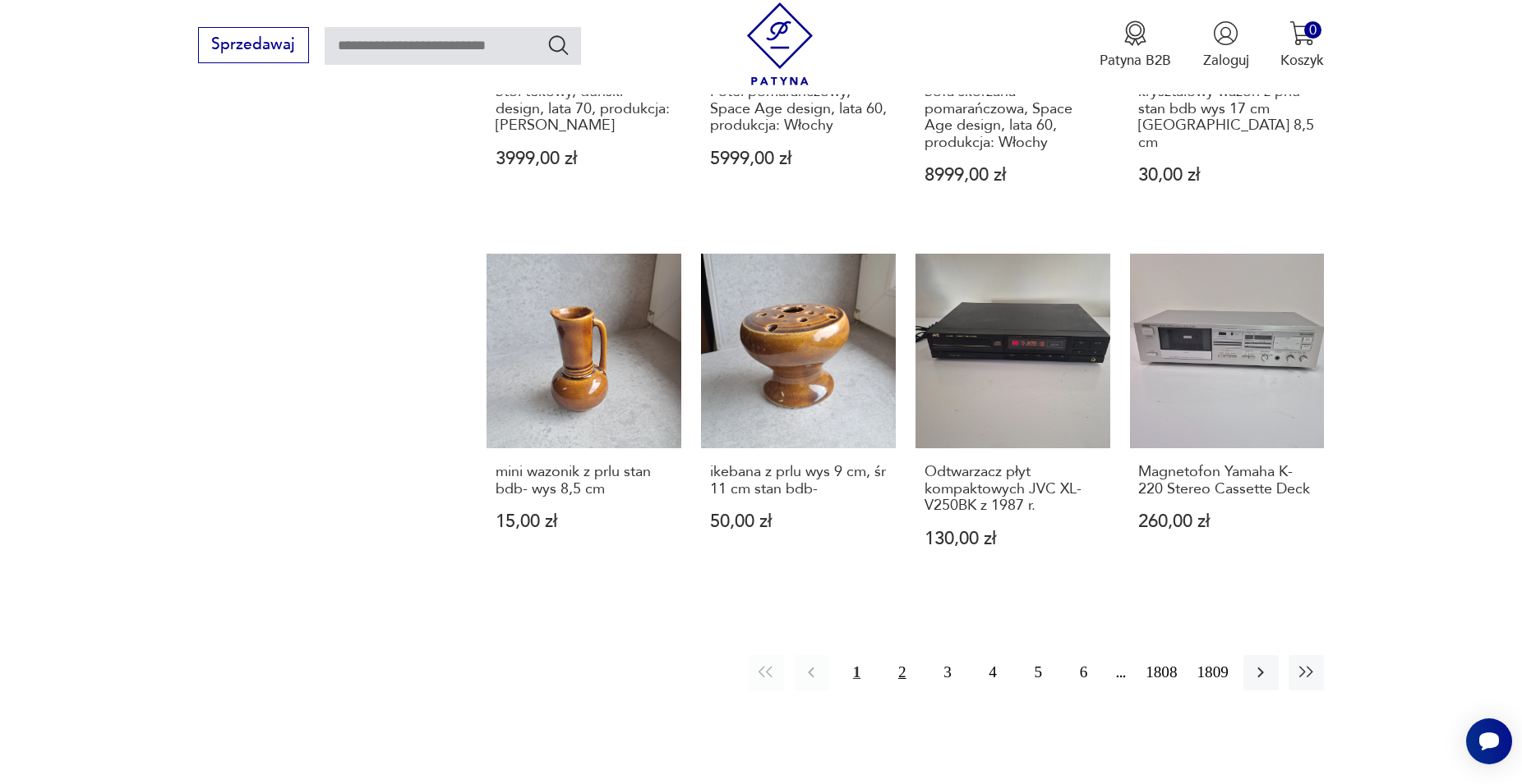
click at [910, 655] on button "2" at bounding box center [901, 672] width 35 height 35
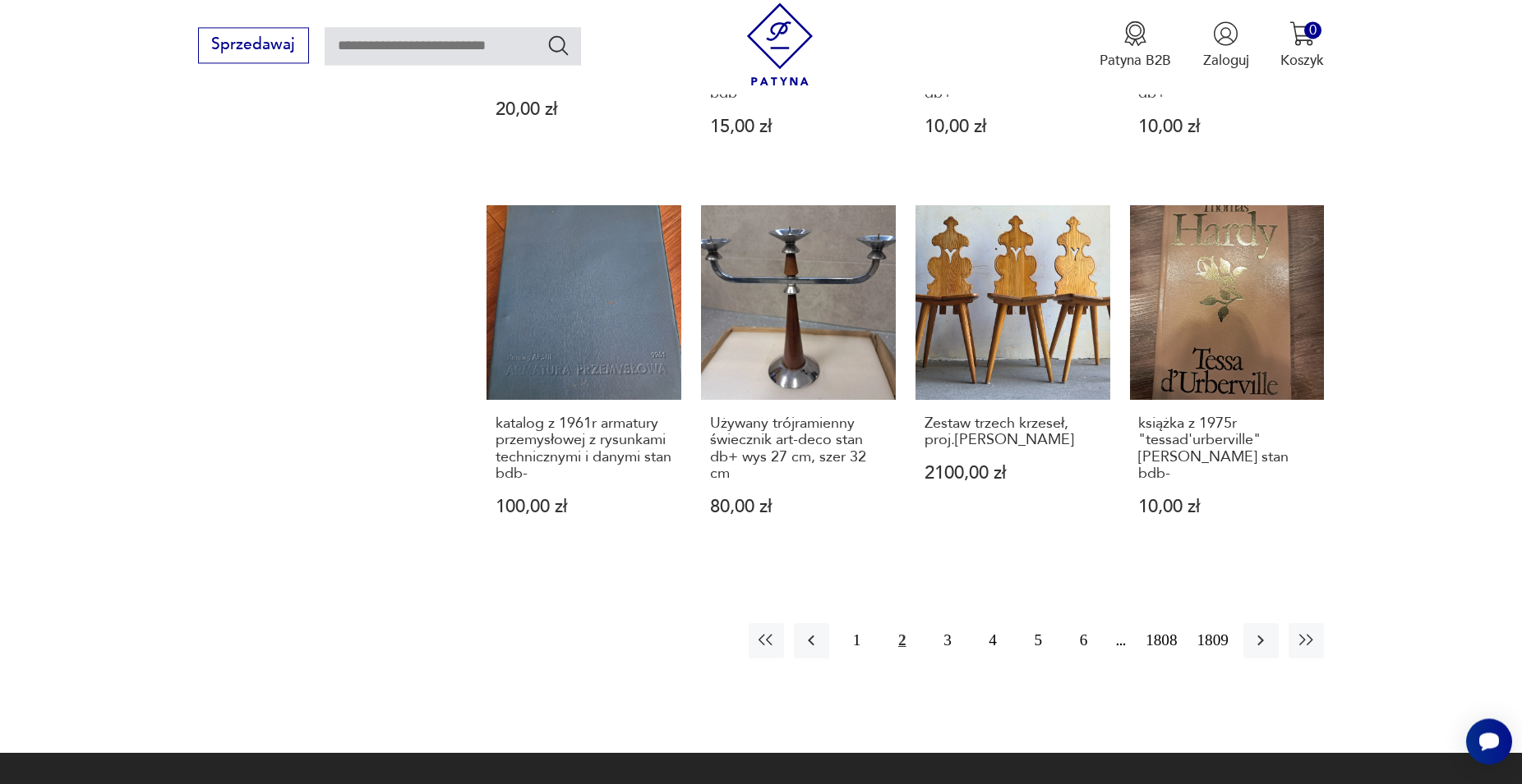
scroll to position [1536, 0]
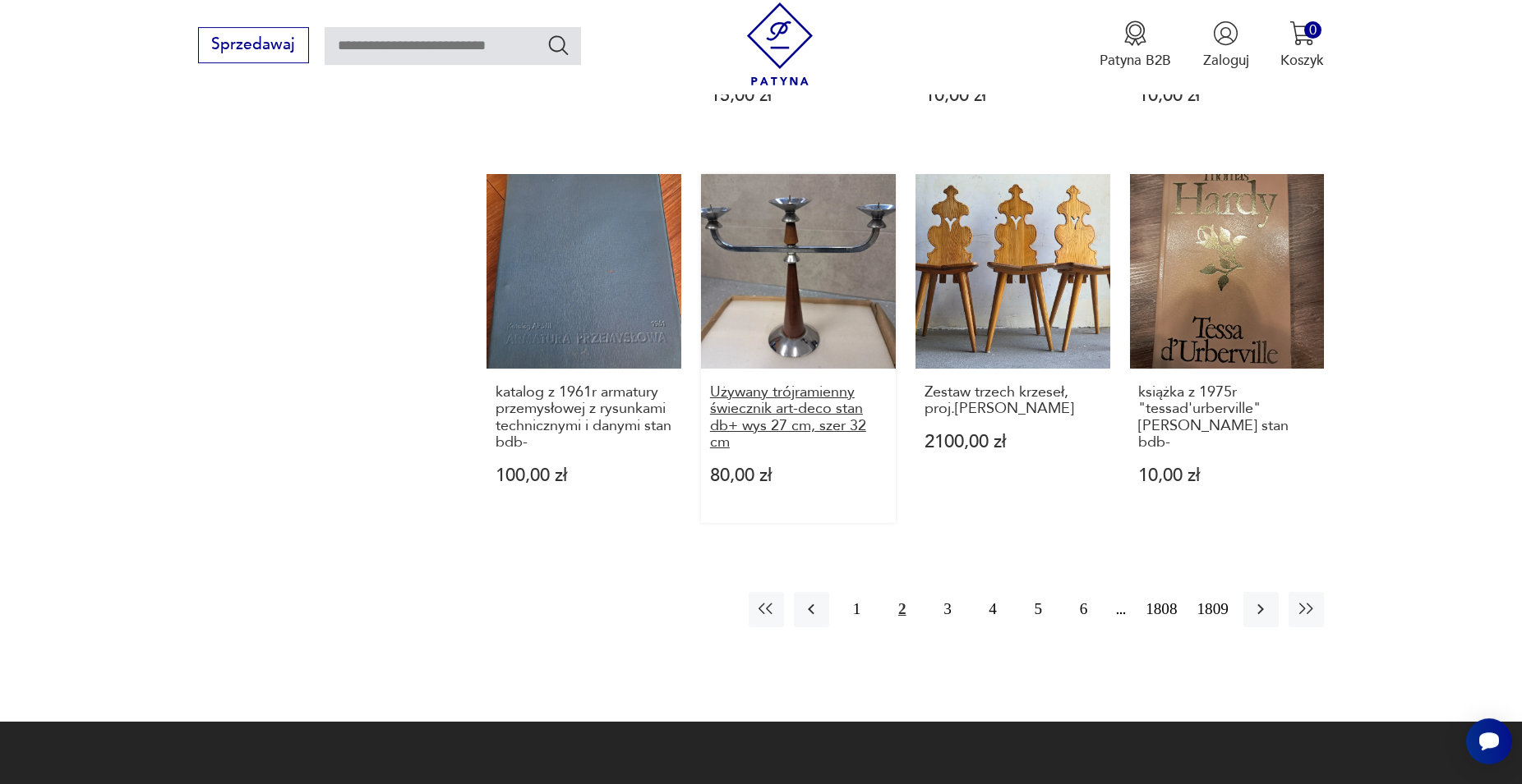
click at [838, 412] on h3 "Używany trójramienny świecznik art-deco stan db+ wys 27 cm, szer 32 cm" at bounding box center [798, 418] width 177 height 67
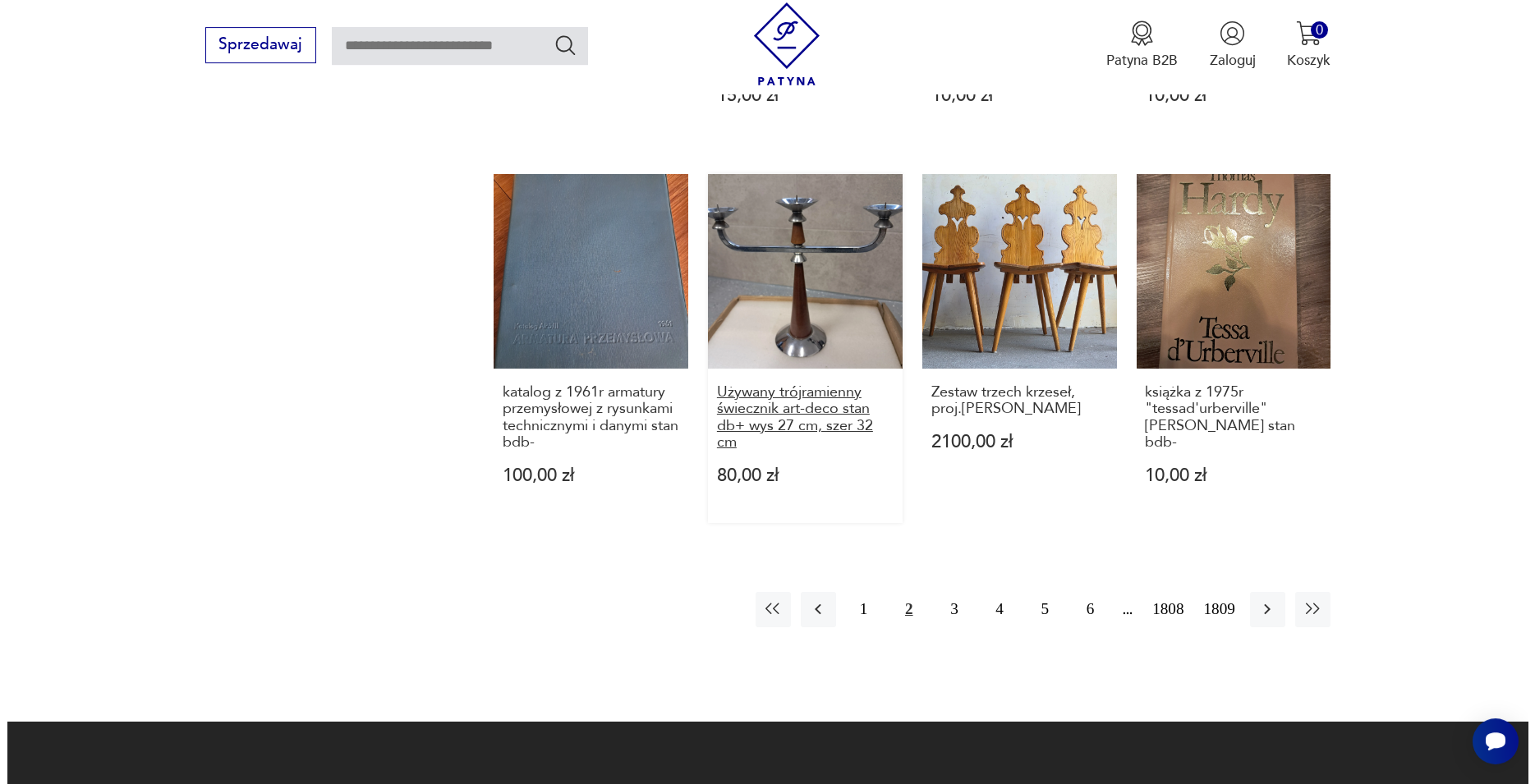
scroll to position [216, 0]
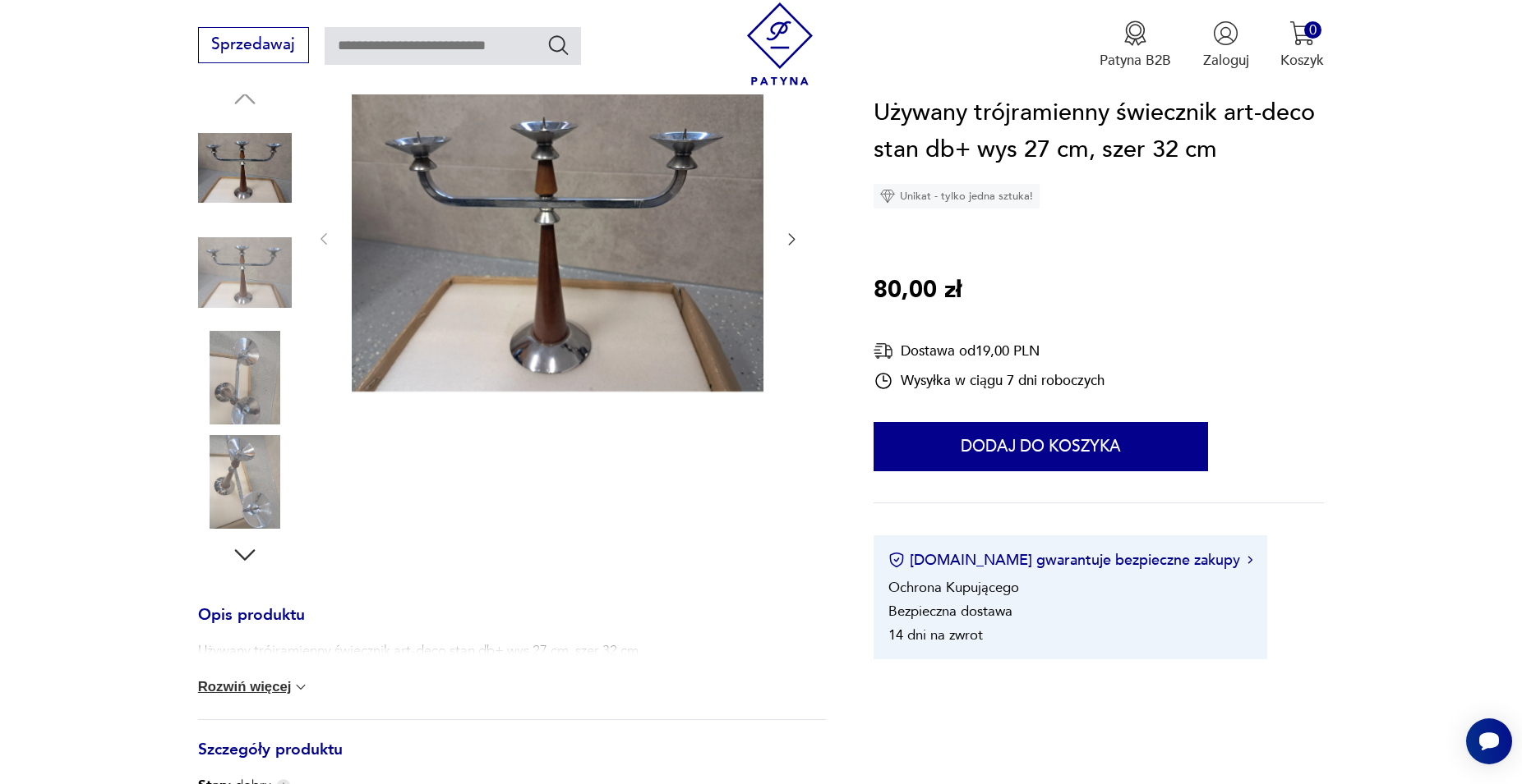
click at [240, 555] on icon "button" at bounding box center [245, 555] width 20 height 11
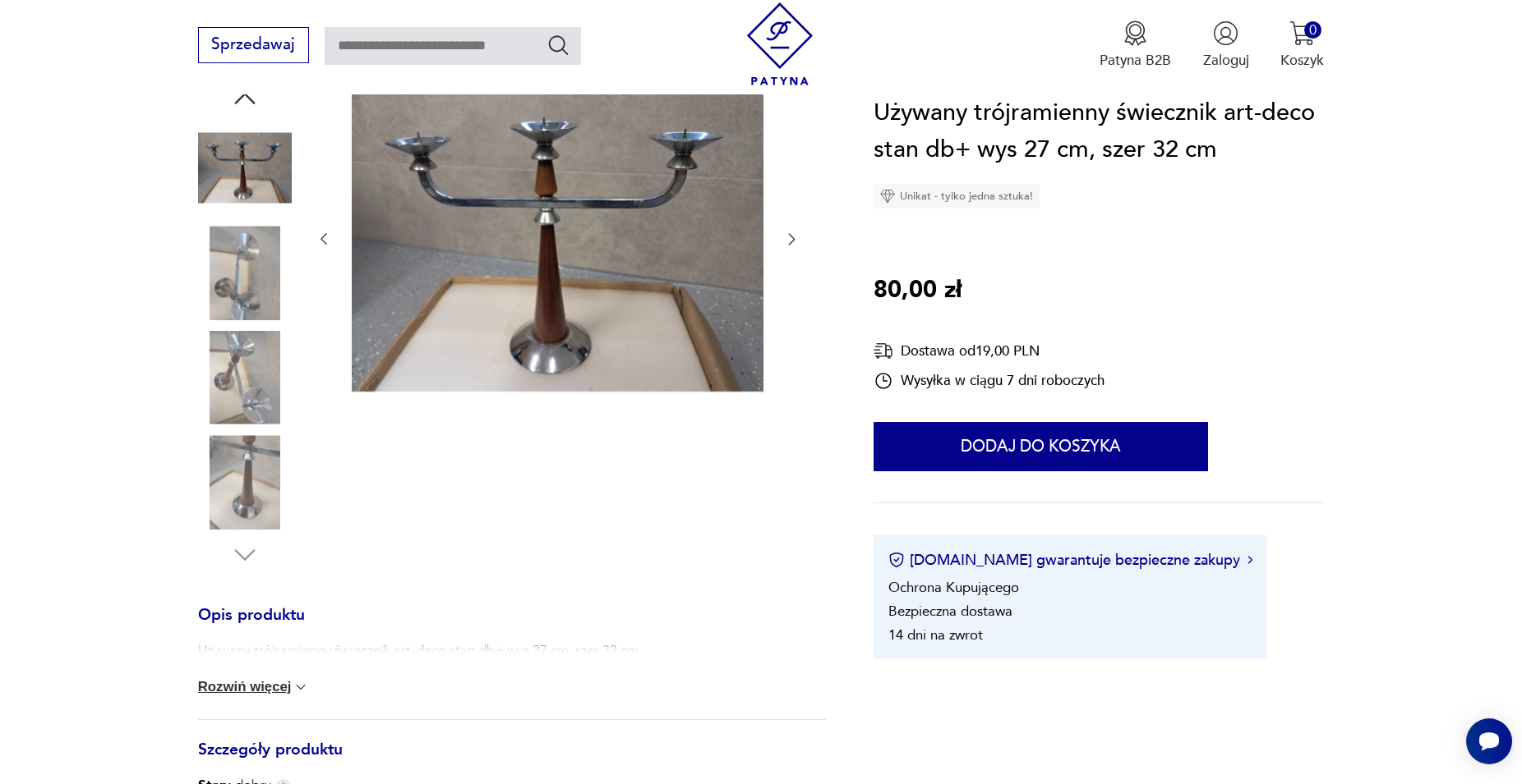
click at [533, 233] on img at bounding box center [558, 238] width 412 height 308
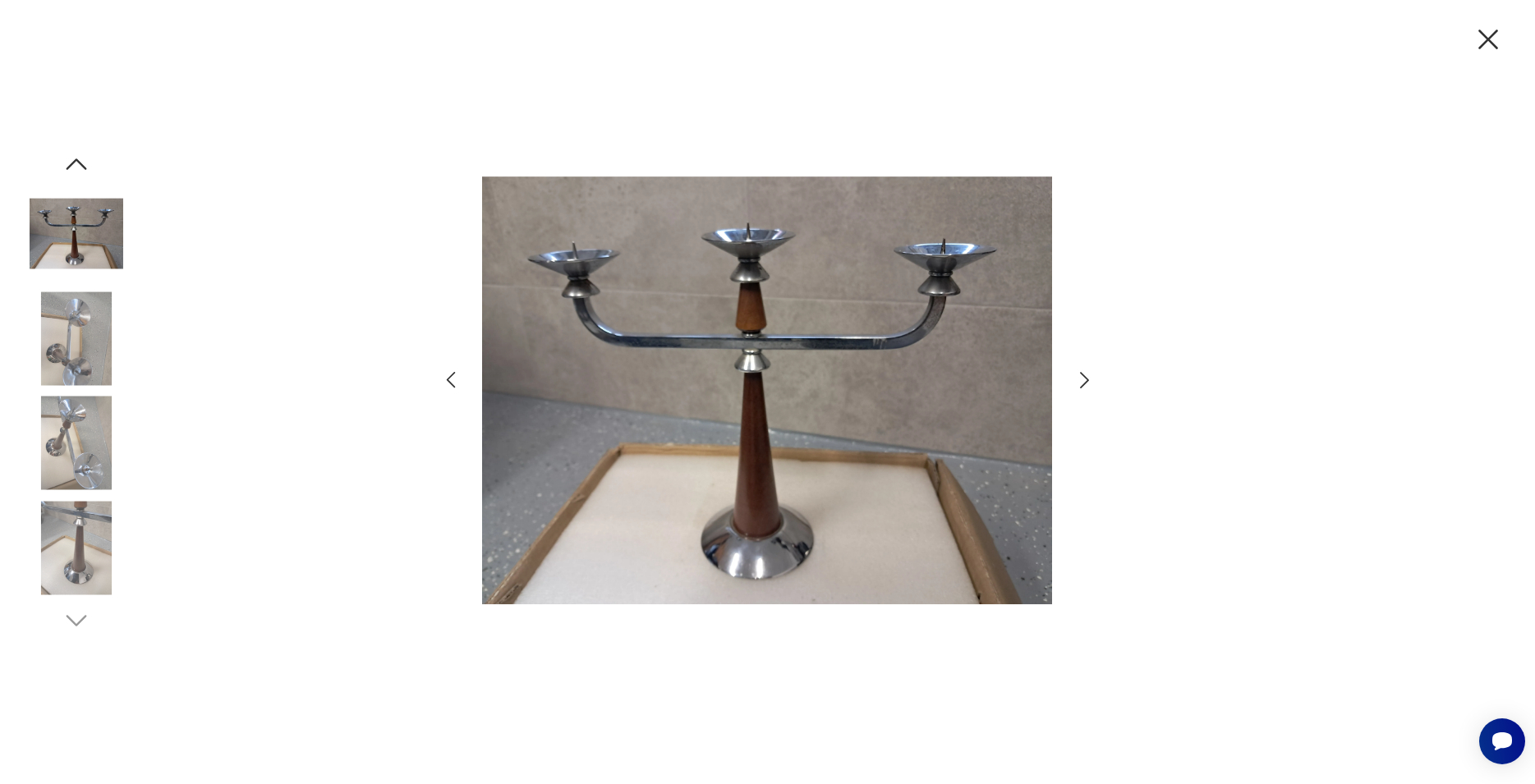
click at [1082, 386] on icon "button" at bounding box center [1084, 380] width 9 height 16
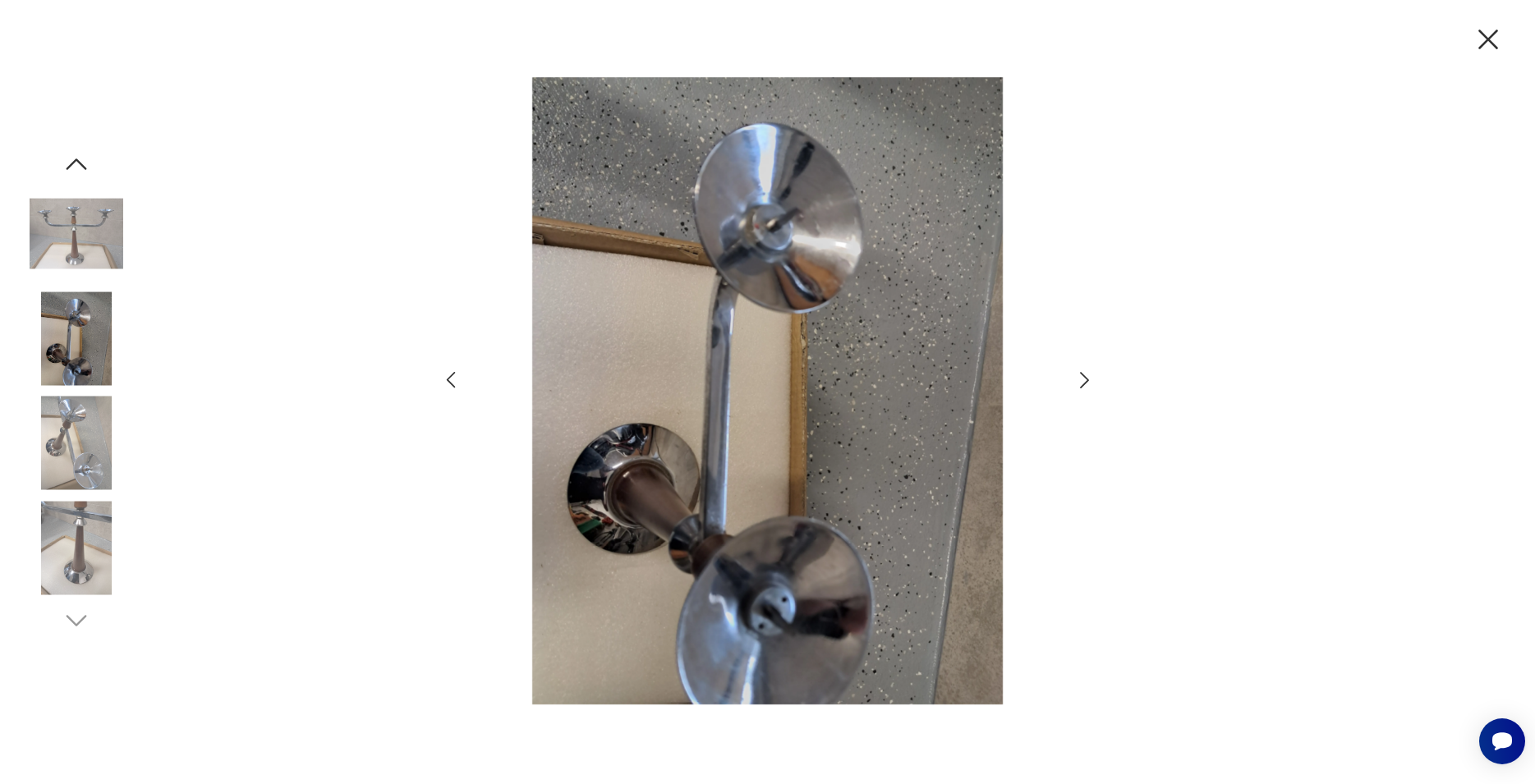
click at [1084, 379] on icon "button" at bounding box center [1085, 381] width 24 height 24
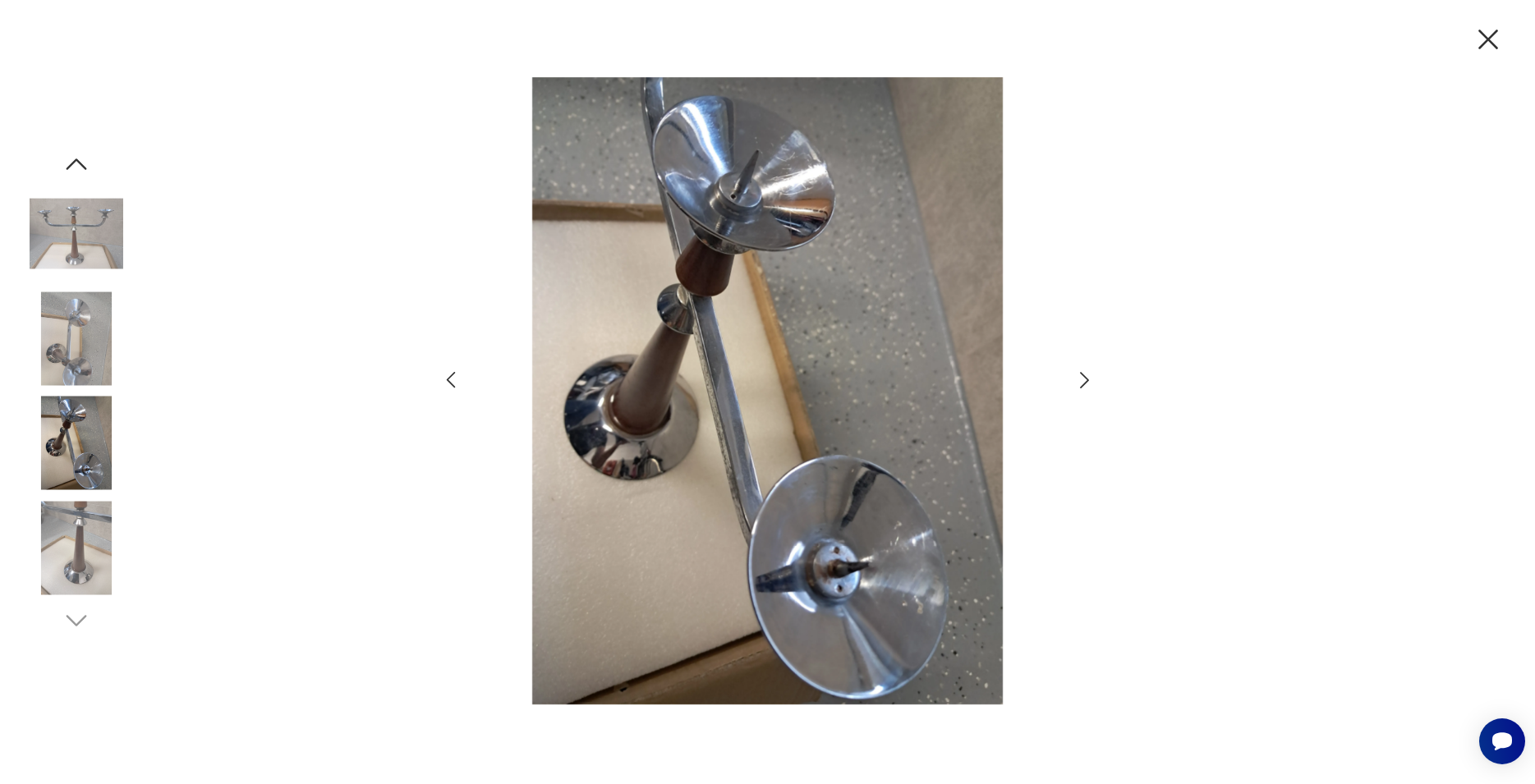
click at [1086, 382] on icon "button" at bounding box center [1084, 380] width 9 height 16
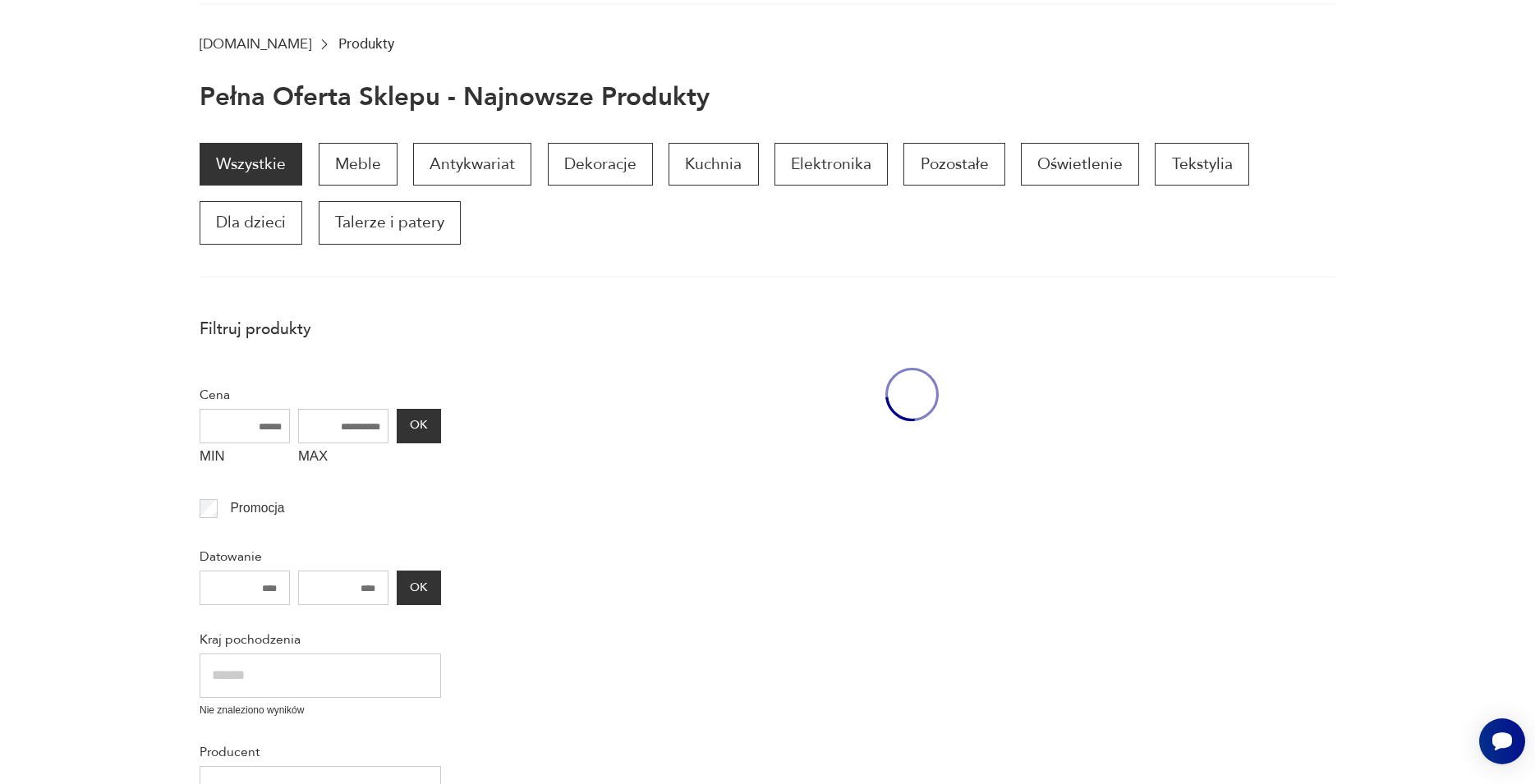
scroll to position [1369, 0]
